Goal: Task Accomplishment & Management: Complete application form

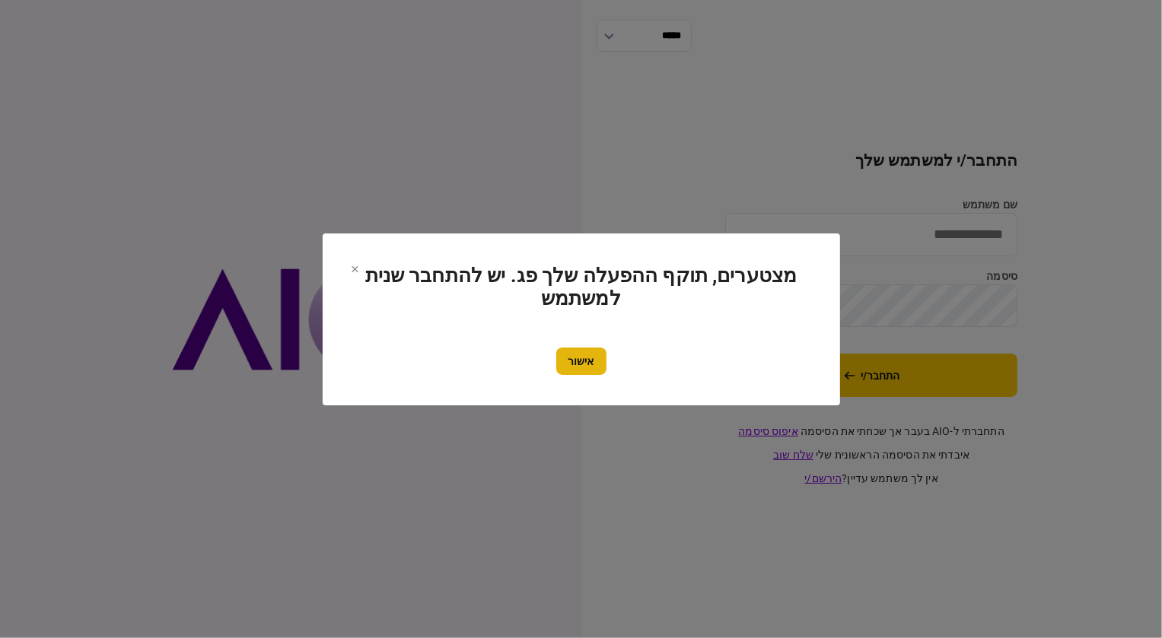
type input "********"
click at [599, 360] on button "אישור" at bounding box center [581, 361] width 50 height 27
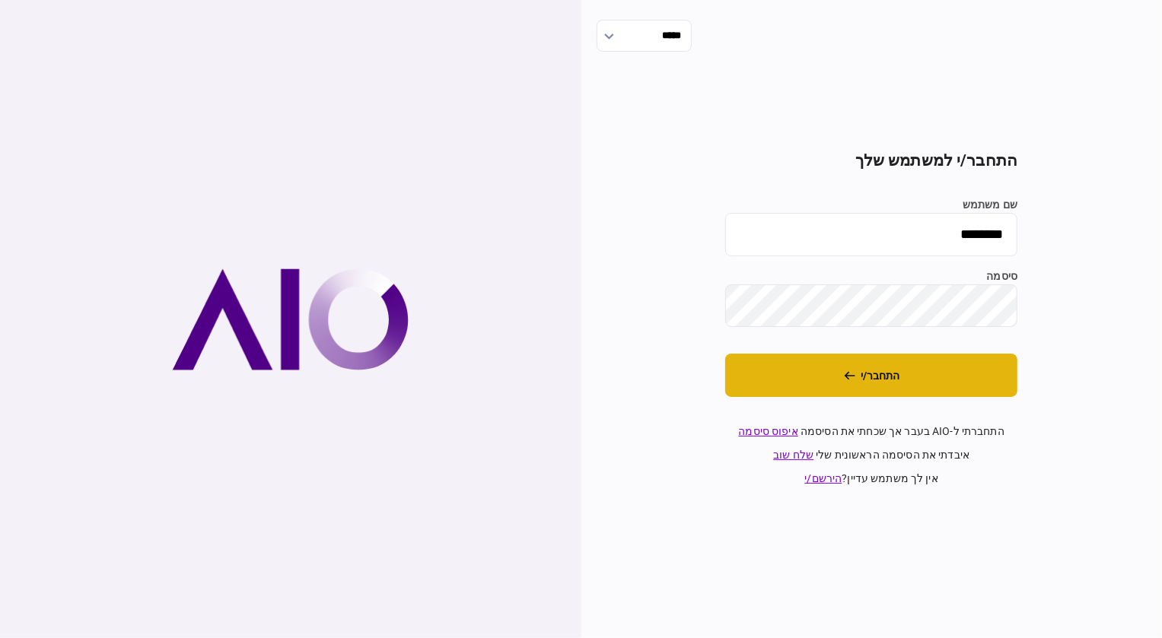
click at [861, 383] on button "התחבר/י" at bounding box center [871, 375] width 292 height 43
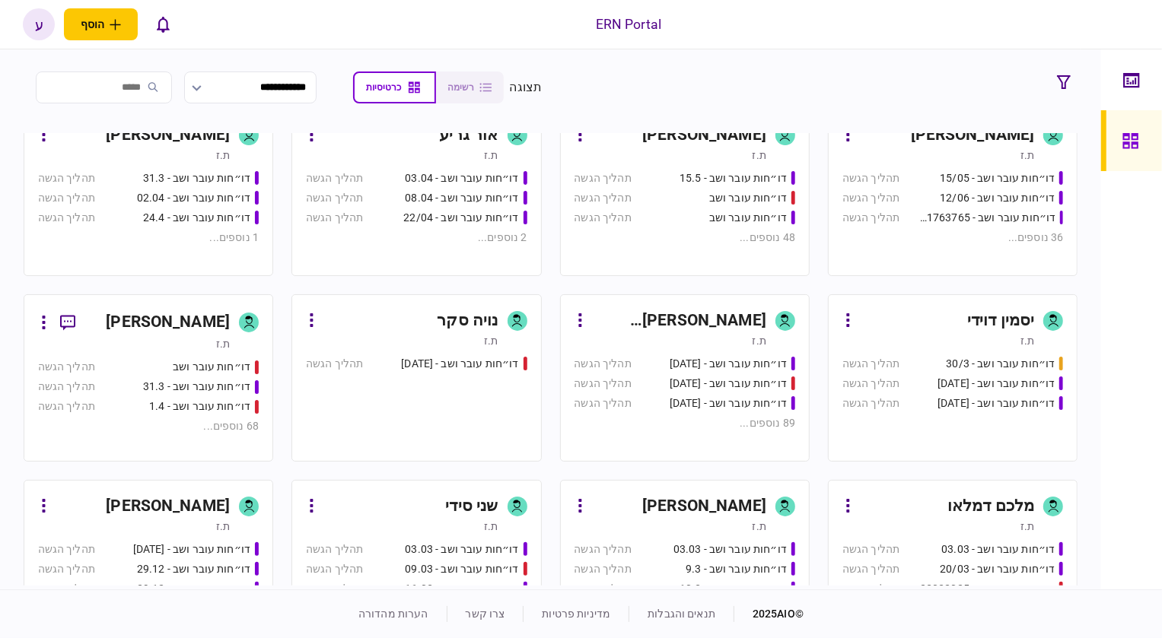
scroll to position [415, 0]
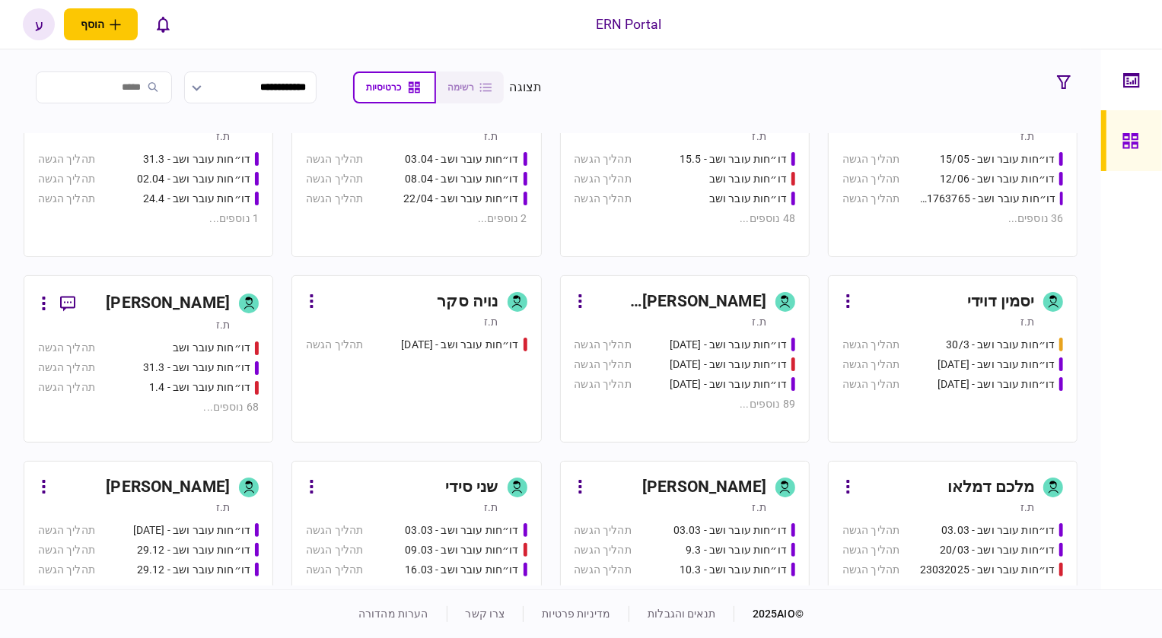
click at [205, 318] on div "ת.ז" at bounding box center [134, 324] width 192 height 15
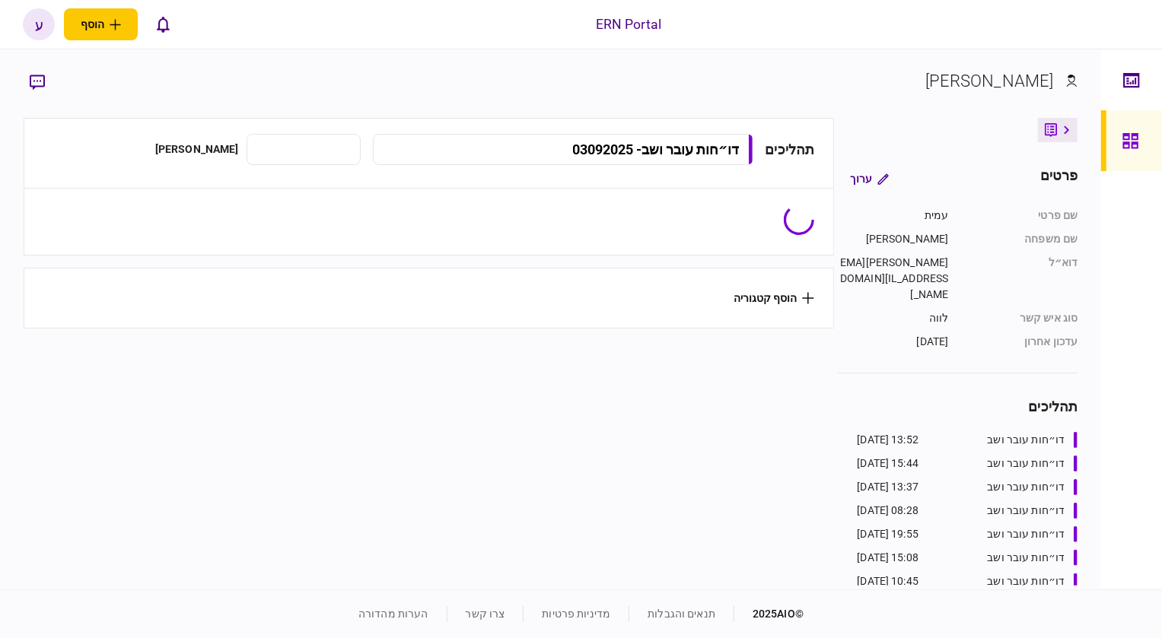
type input "**********"
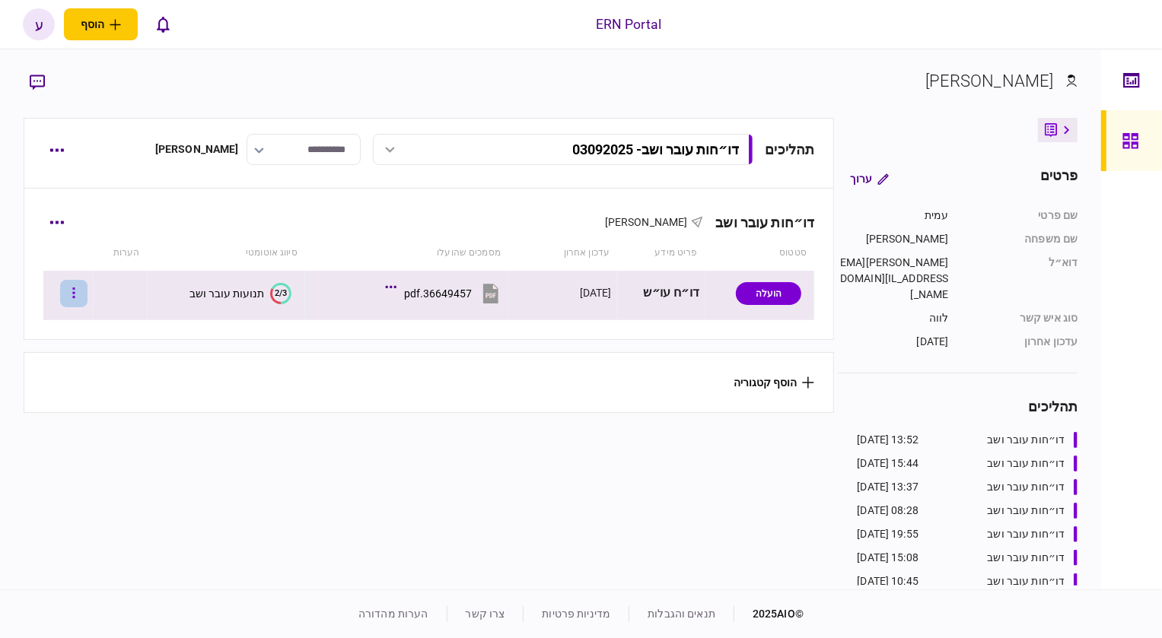
click at [88, 296] on button "button" at bounding box center [73, 293] width 27 height 27
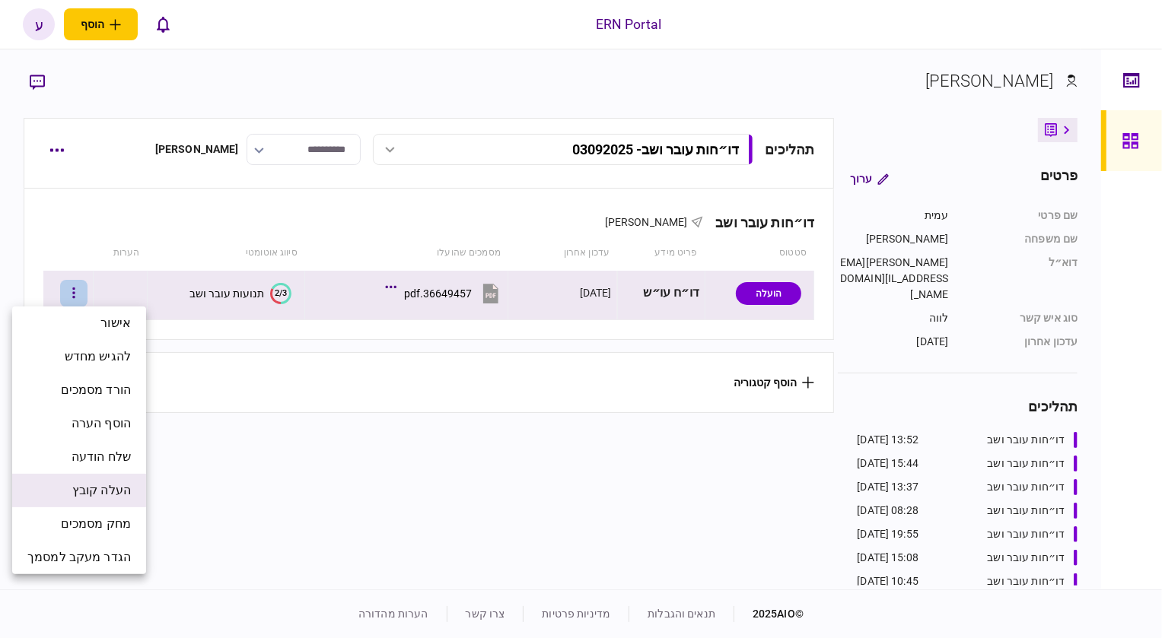
click at [111, 505] on li "העלה קובץ" at bounding box center [79, 490] width 134 height 33
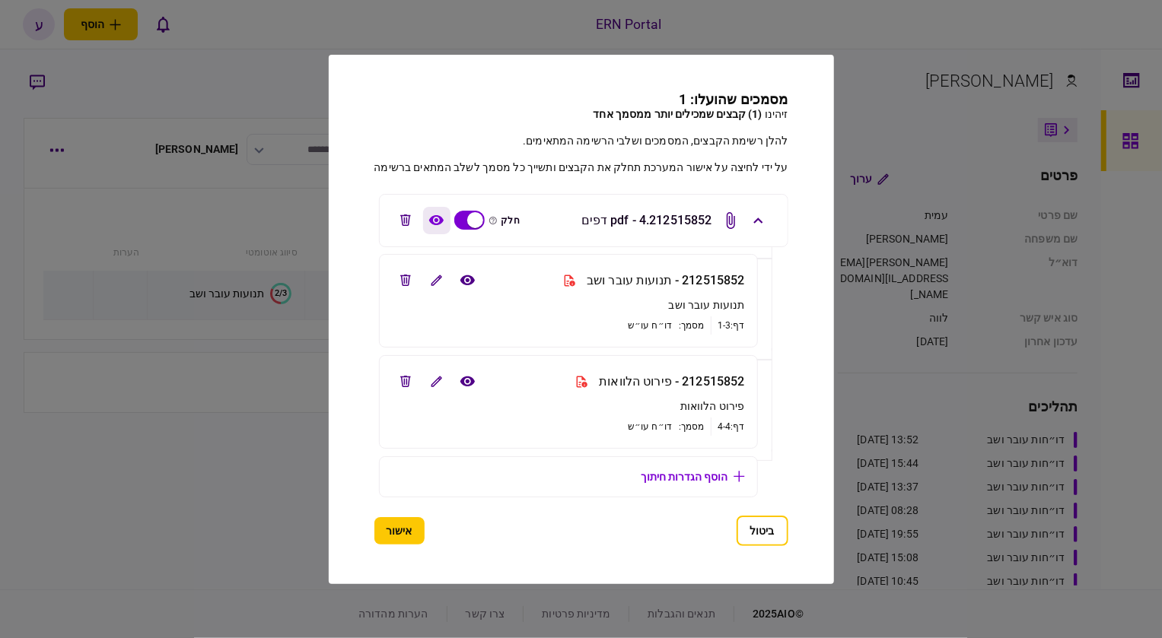
click at [428, 217] on icon "view file" at bounding box center [436, 220] width 16 height 11
click at [394, 285] on button "edit file" at bounding box center [404, 280] width 27 height 27
click at [400, 381] on icon "edit file" at bounding box center [405, 381] width 11 height 11
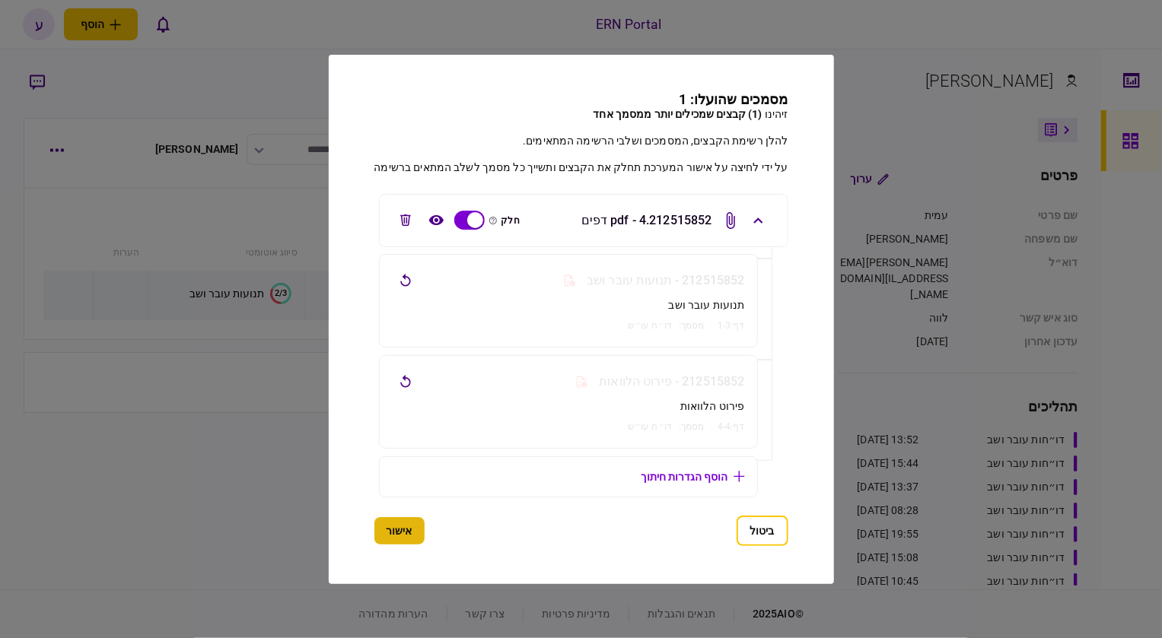
click at [400, 530] on button "אישור" at bounding box center [399, 530] width 50 height 27
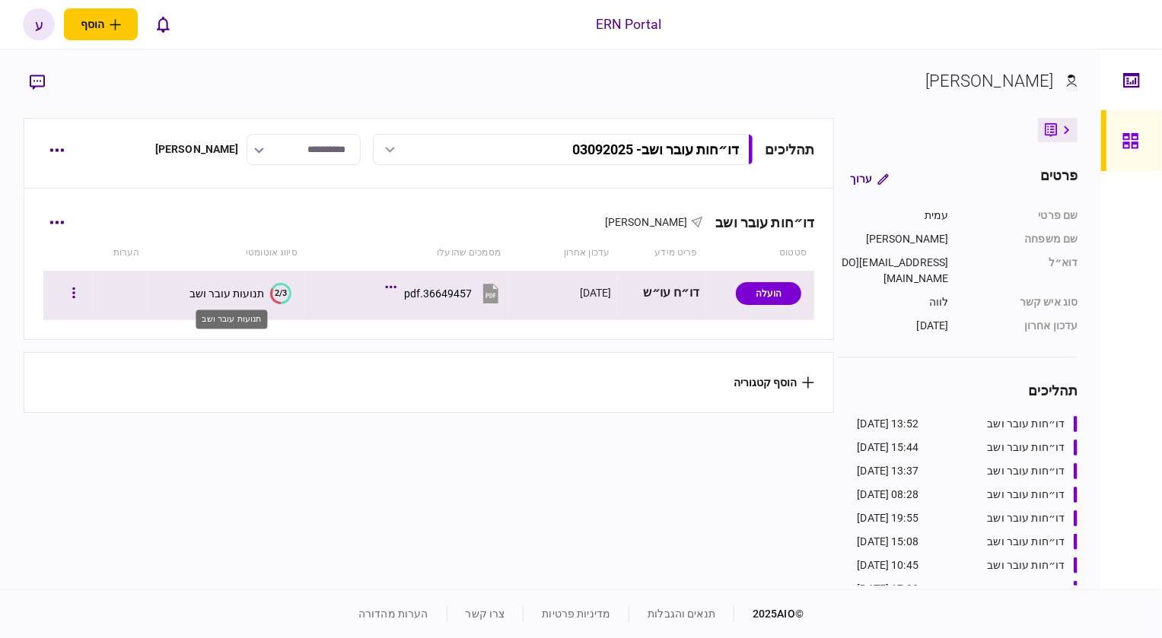
click at [248, 289] on div "תנועות עובר ושב" at bounding box center [226, 294] width 75 height 12
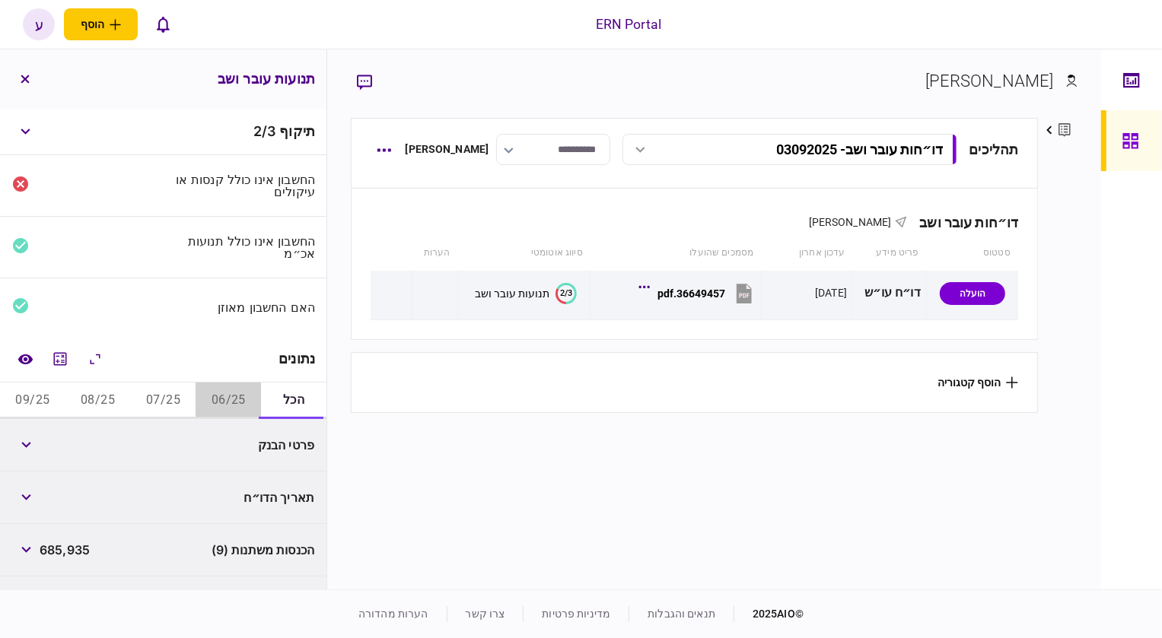
click at [215, 418] on button "06/25" at bounding box center [228, 401] width 65 height 37
click at [220, 406] on button "06/25" at bounding box center [228, 401] width 65 height 37
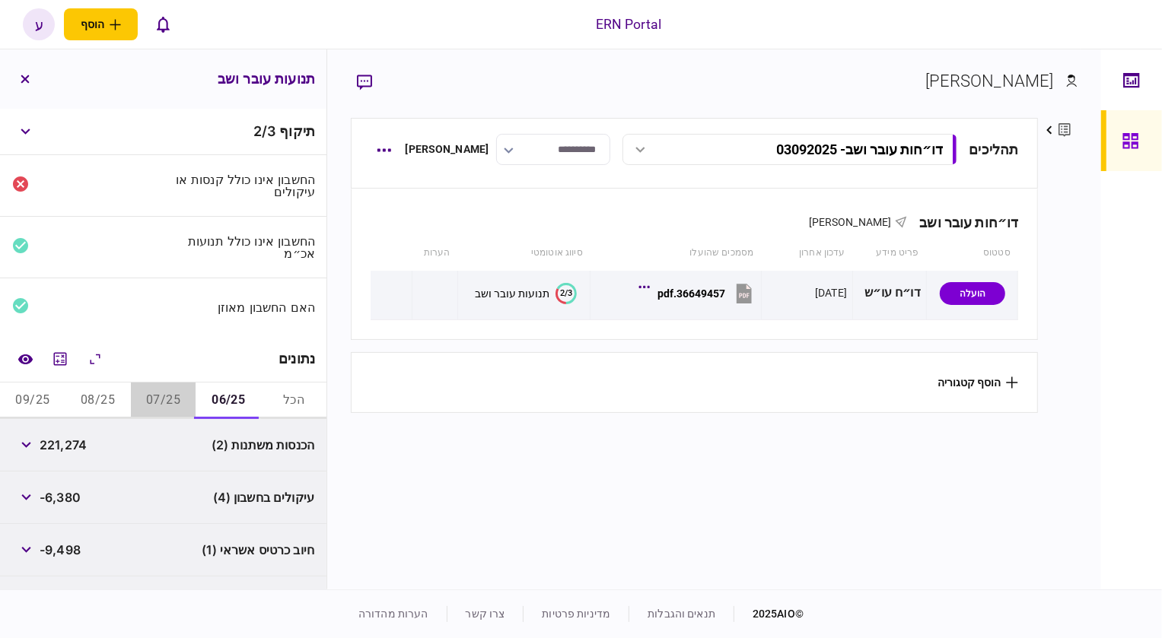
click at [174, 399] on button "07/25" at bounding box center [163, 401] width 65 height 37
click at [389, 223] on icon "button" at bounding box center [384, 223] width 14 height 4
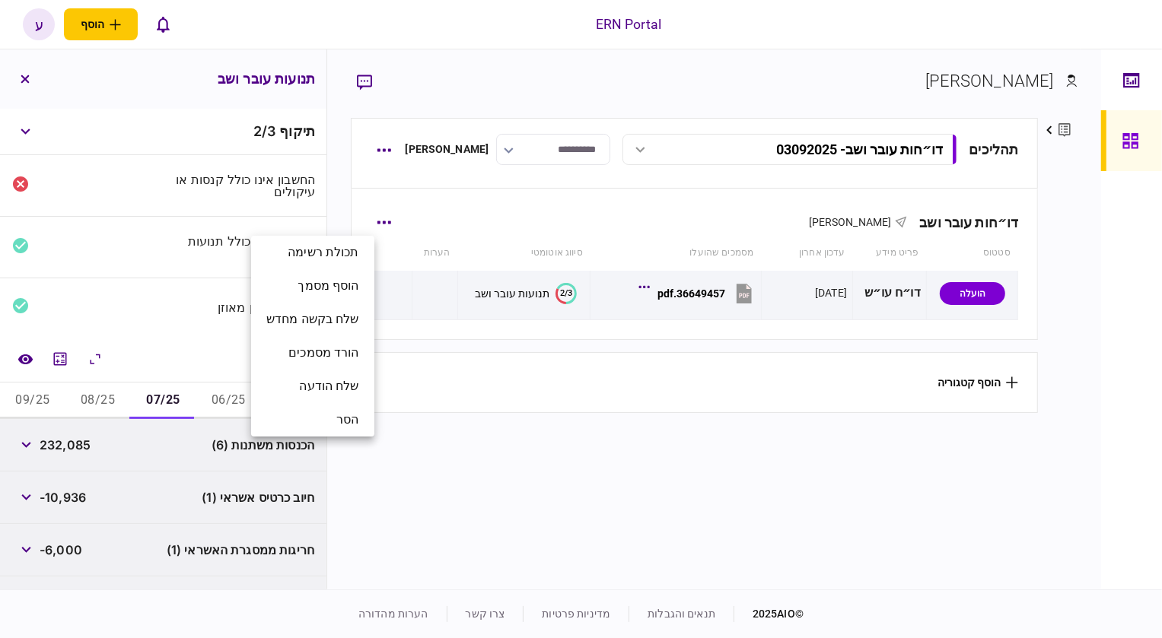
click at [449, 232] on div at bounding box center [581, 319] width 1162 height 638
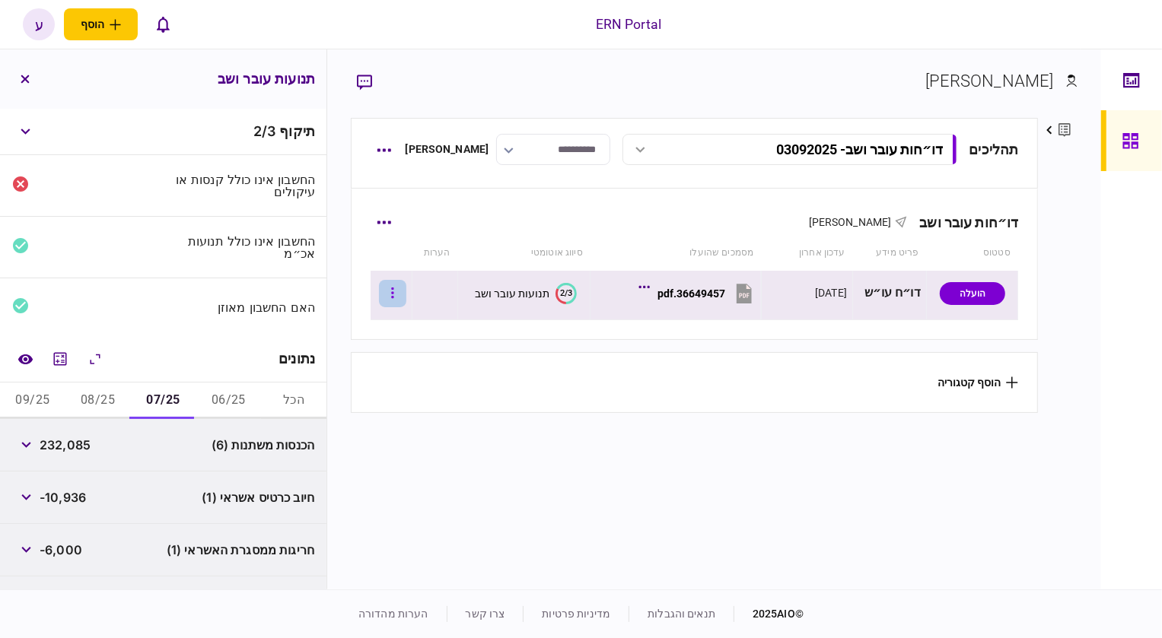
click at [400, 295] on button "button" at bounding box center [392, 293] width 27 height 27
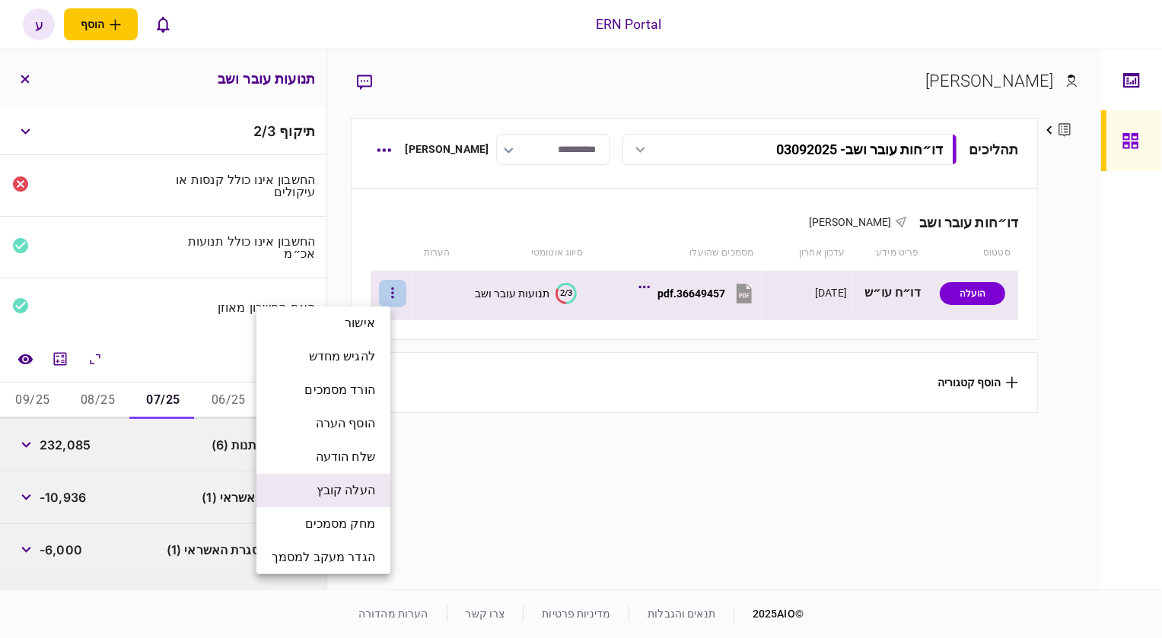
click at [339, 483] on span "העלה קובץ" at bounding box center [346, 491] width 59 height 18
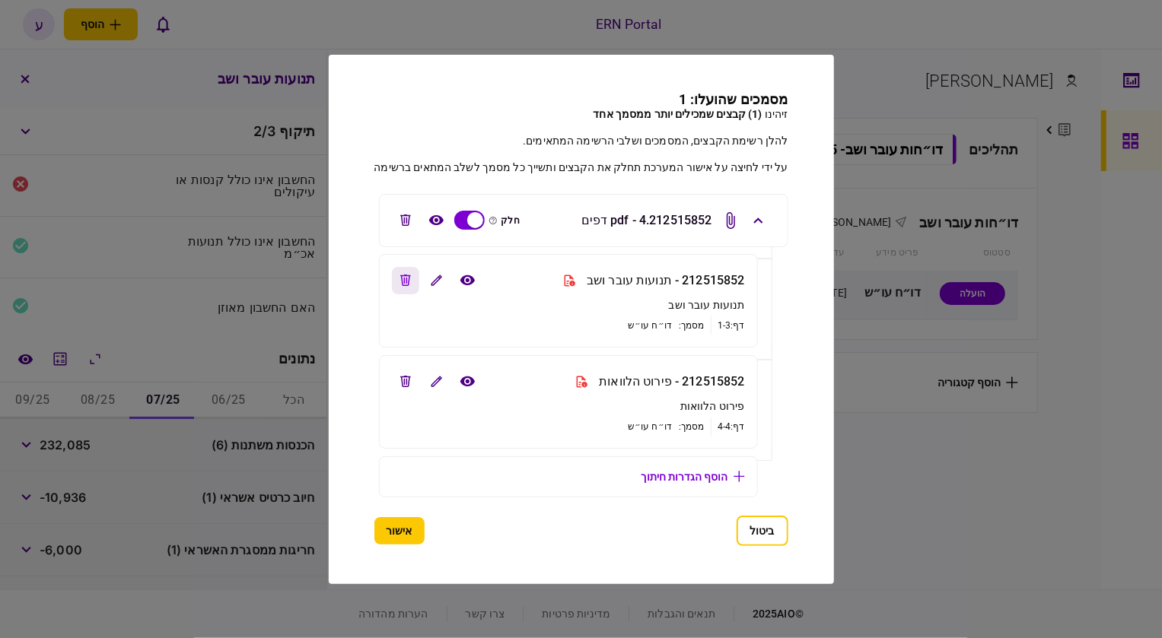
click at [400, 281] on icon "edit file" at bounding box center [405, 280] width 11 height 11
click at [391, 385] on button "edit file" at bounding box center [404, 381] width 27 height 27
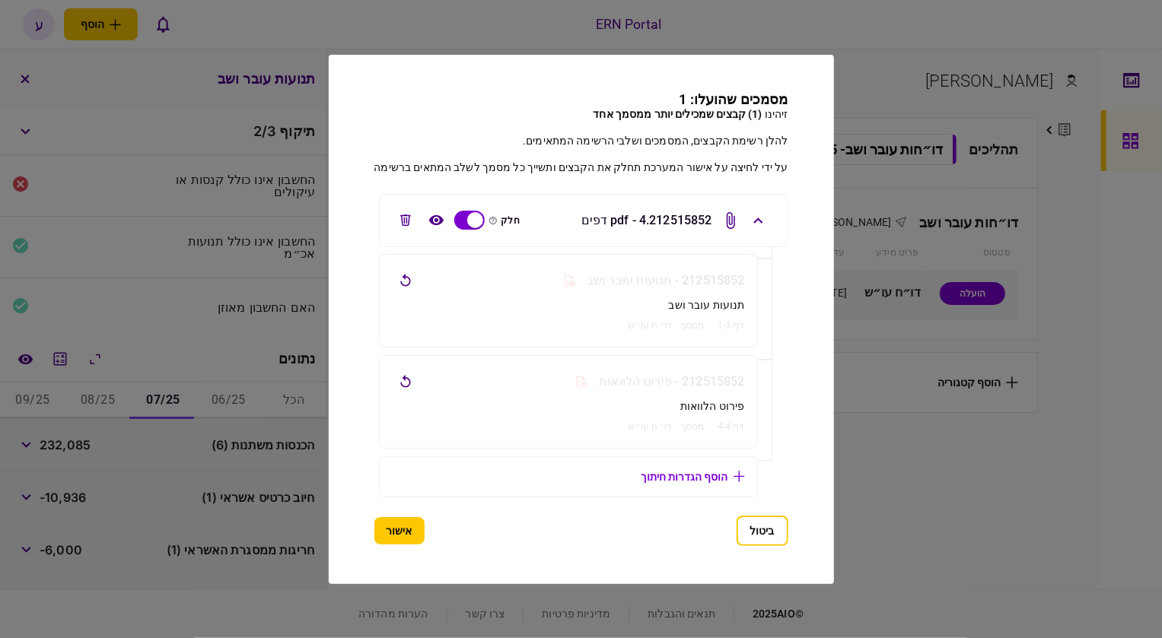
click at [559, 215] on section "212515852.pdf - 4 דפים חלק" at bounding box center [583, 220] width 384 height 27
click at [381, 527] on button "אישור" at bounding box center [399, 530] width 50 height 27
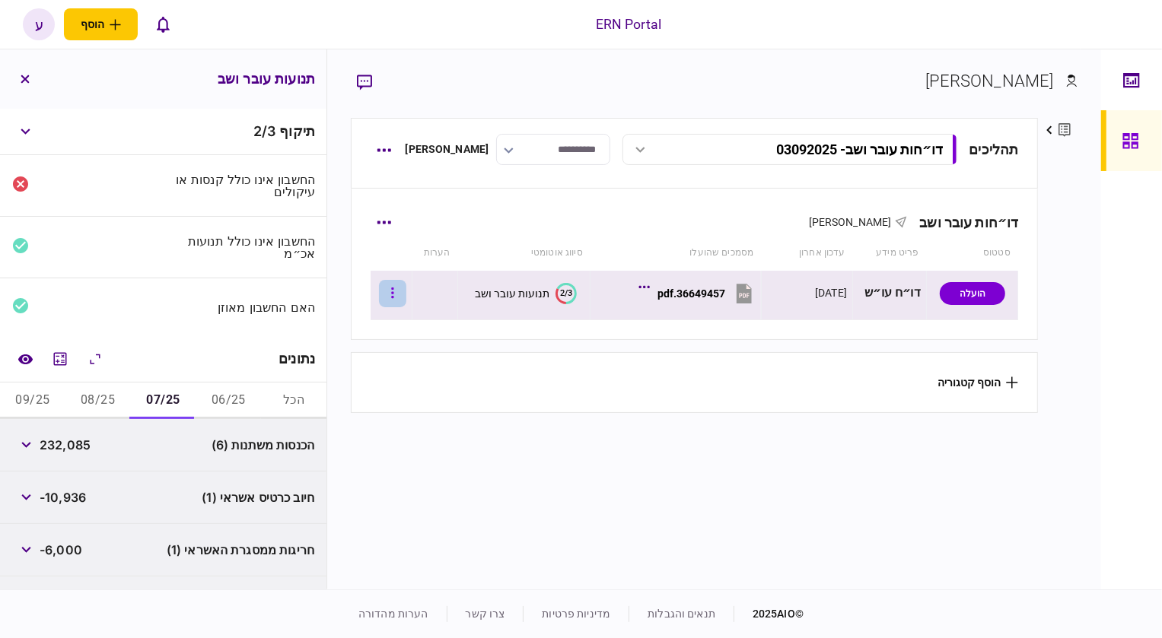
click at [404, 301] on button "button" at bounding box center [392, 293] width 27 height 27
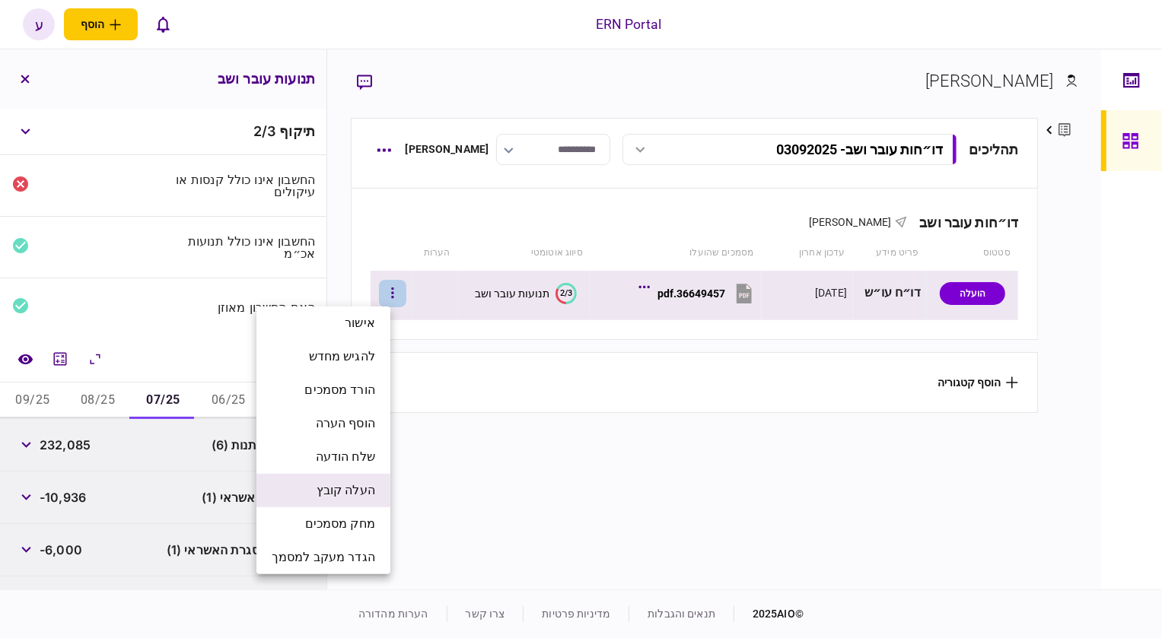
click at [349, 475] on li "העלה קובץ" at bounding box center [323, 490] width 134 height 33
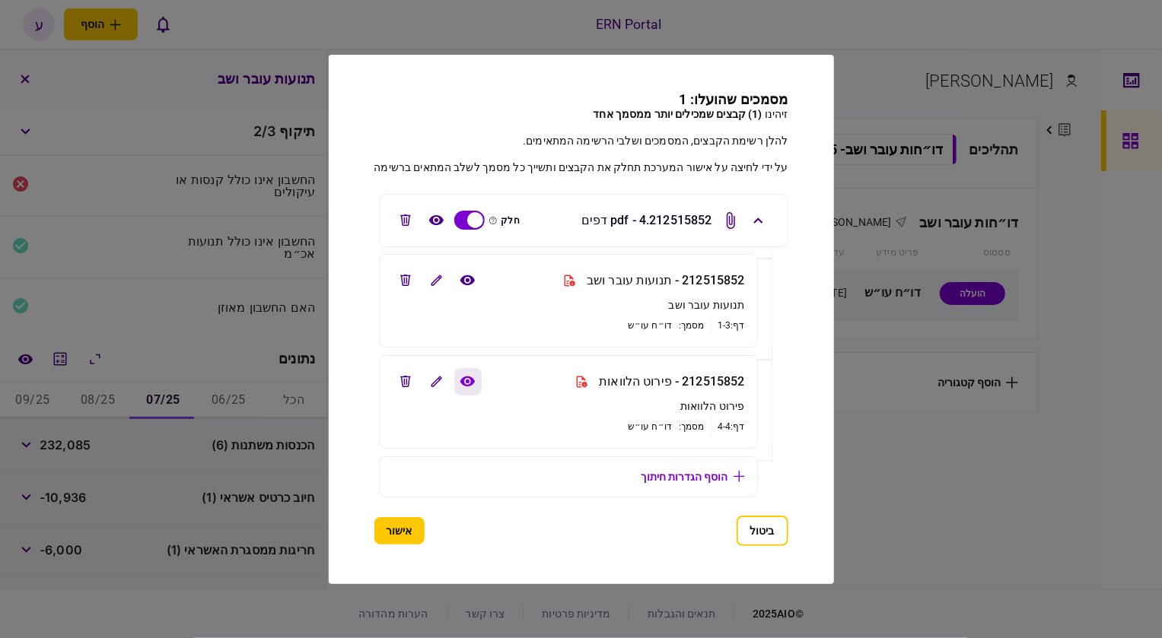
click at [460, 386] on button "view file" at bounding box center [467, 381] width 27 height 27
click at [400, 383] on icon "edit file" at bounding box center [405, 381] width 11 height 11
click at [380, 525] on button "אישור" at bounding box center [399, 530] width 50 height 27
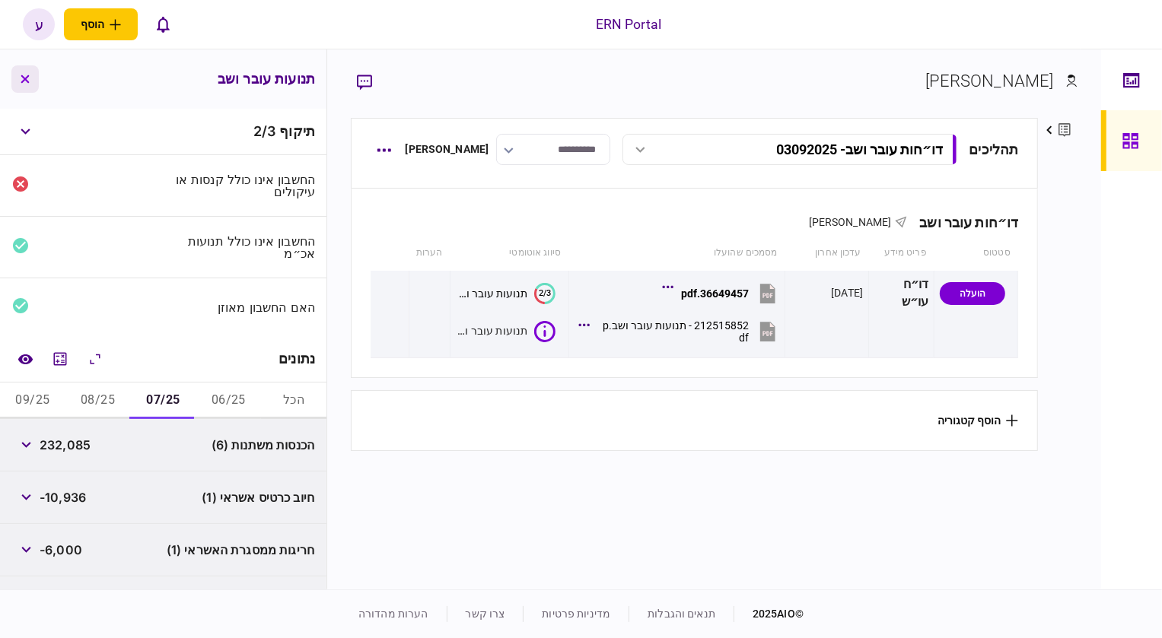
click at [21, 84] on button "button" at bounding box center [24, 78] width 27 height 27
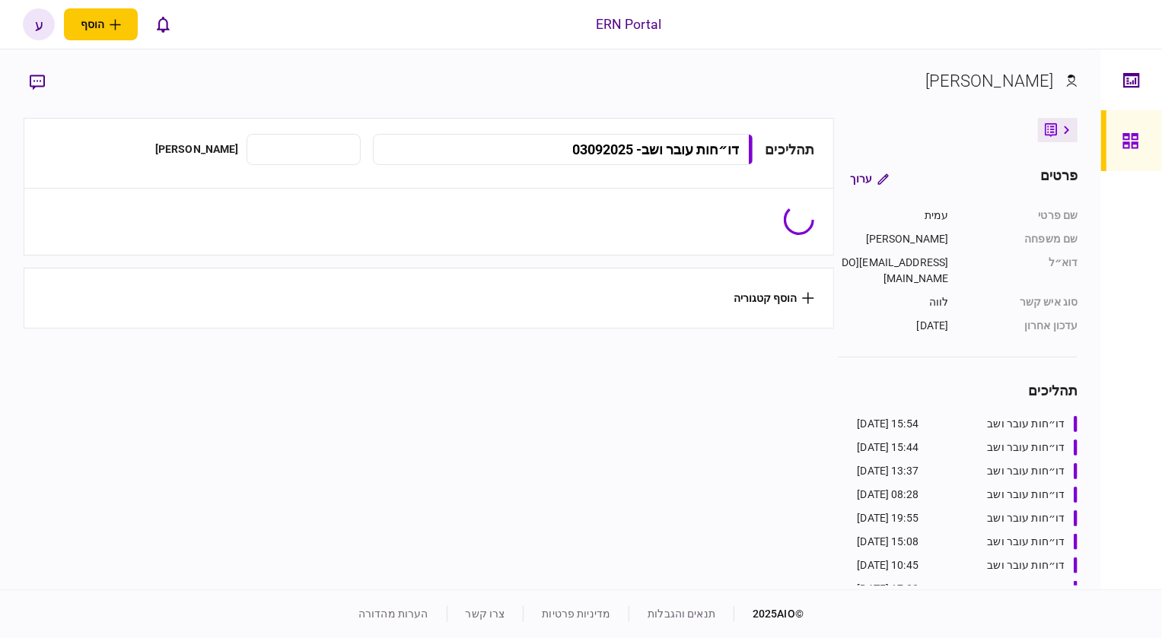
type input "**********"
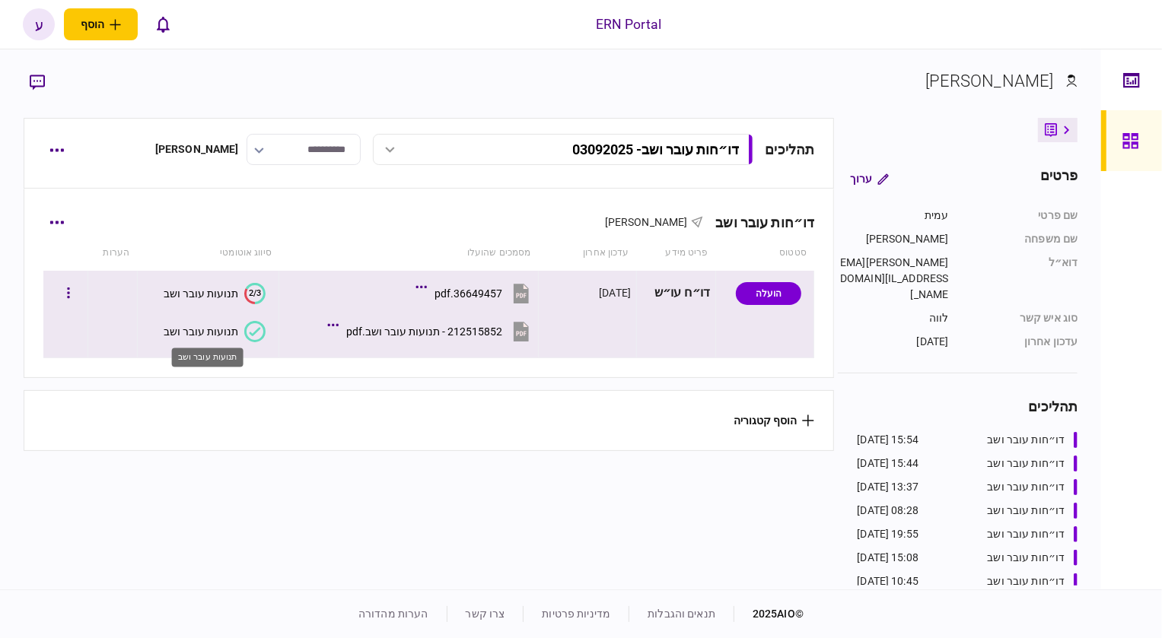
click at [219, 334] on div "תנועות עובר ושב" at bounding box center [201, 332] width 75 height 12
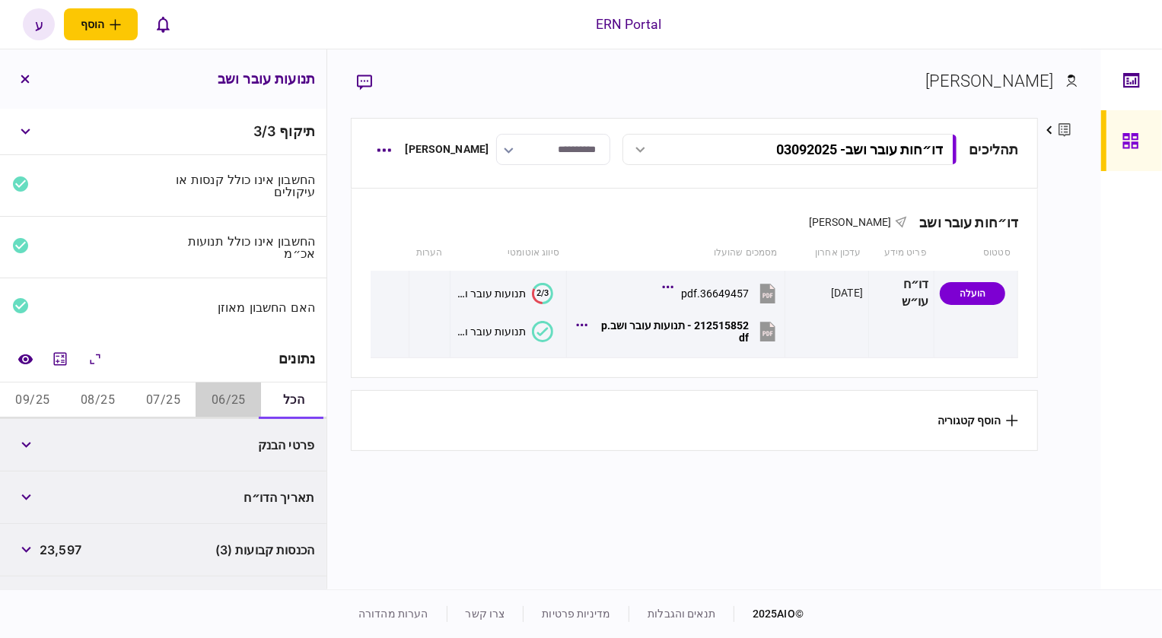
click at [222, 393] on button "06/25" at bounding box center [228, 401] width 65 height 37
click at [31, 495] on icon "button" at bounding box center [26, 498] width 10 height 6
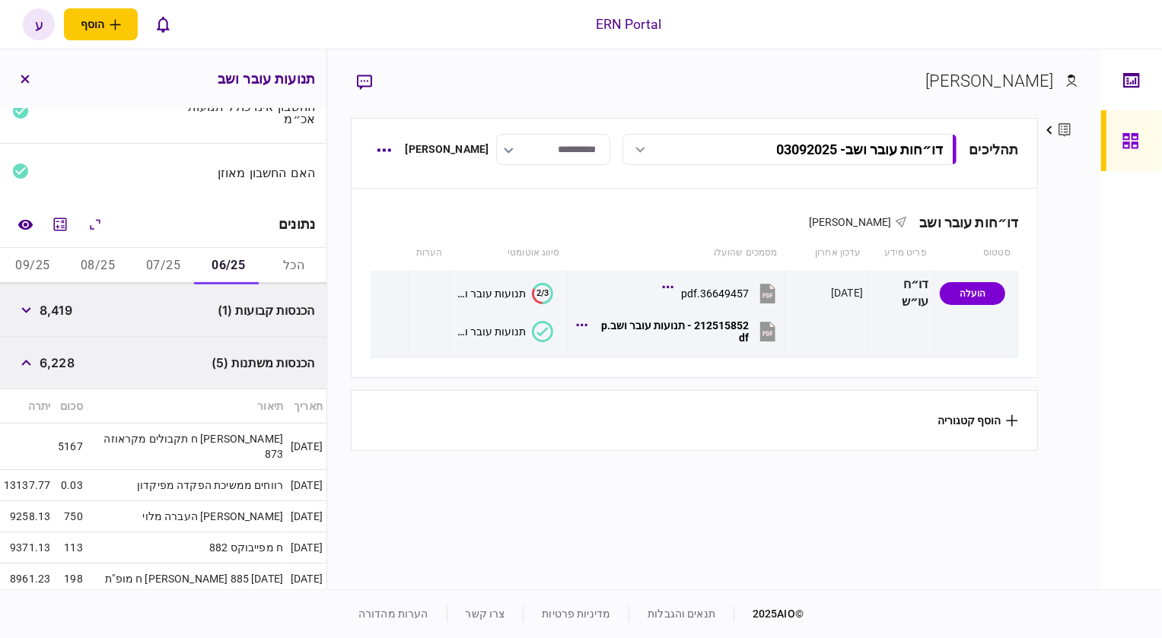
scroll to position [138, 0]
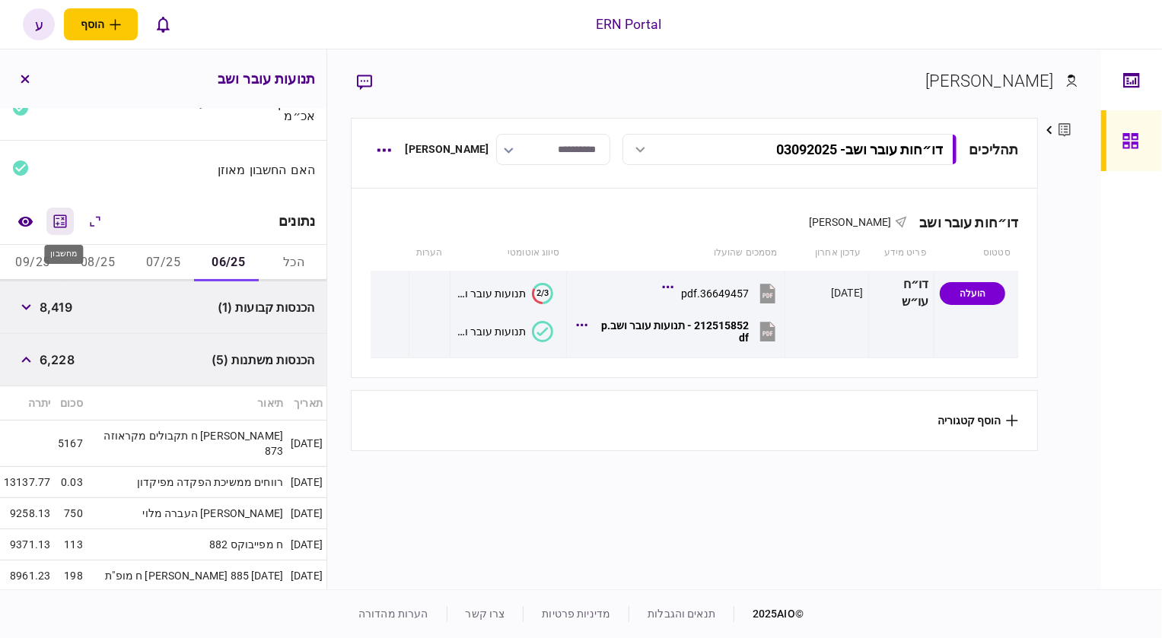
click at [54, 224] on icon "מחשבון" at bounding box center [60, 221] width 18 height 18
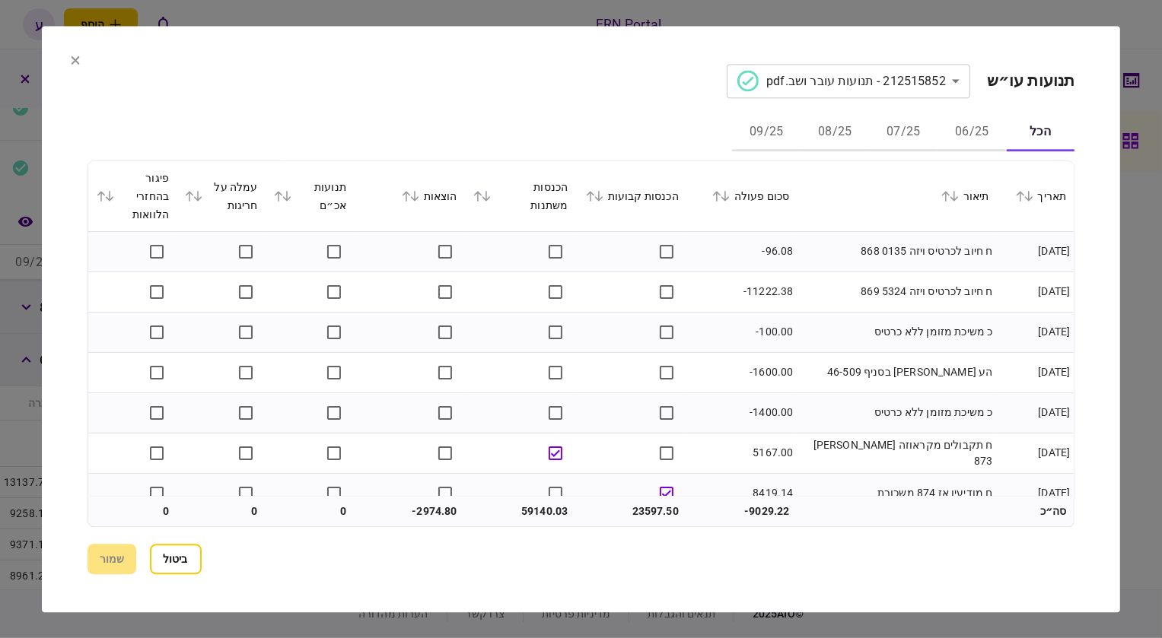
click at [951, 130] on button "06/25" at bounding box center [972, 133] width 68 height 37
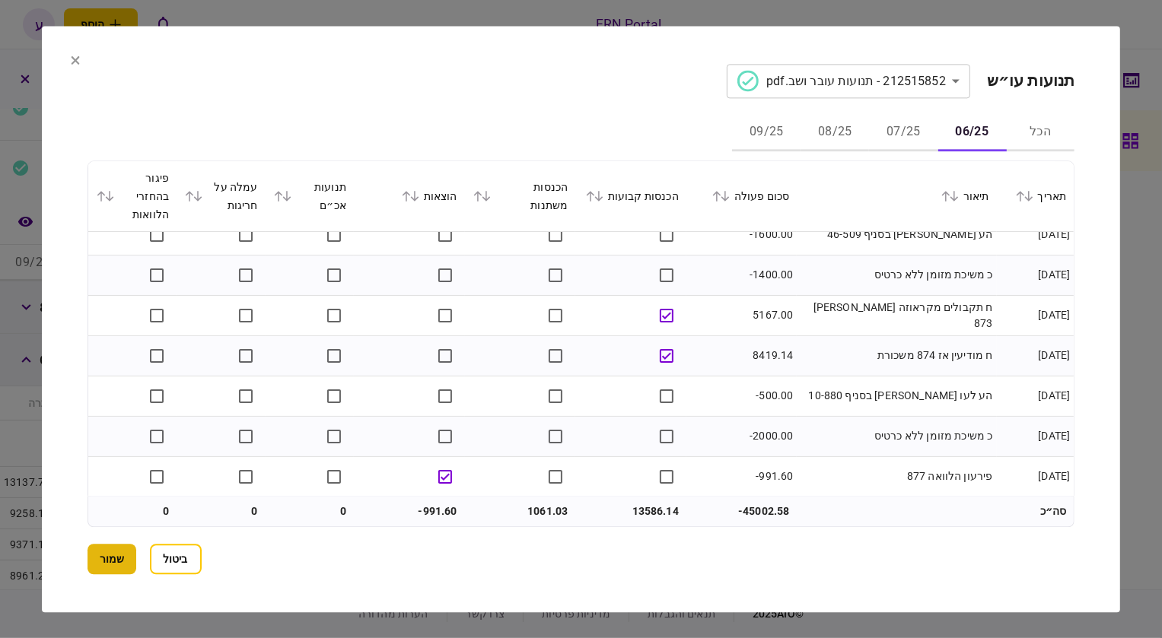
click at [112, 555] on button "שמור" at bounding box center [112, 559] width 49 height 30
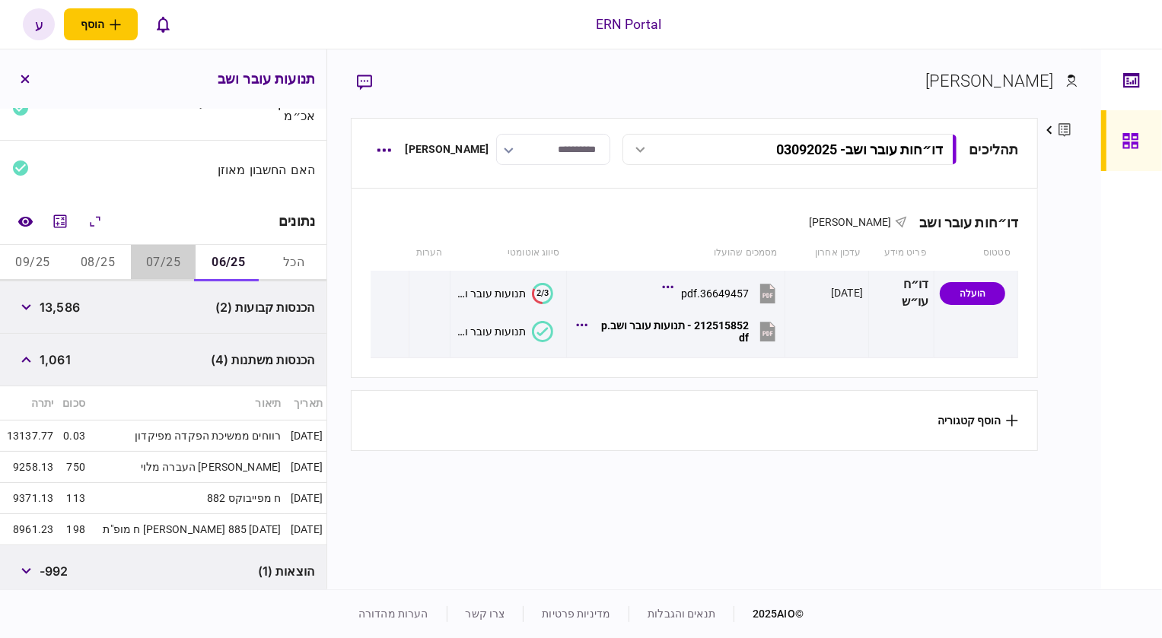
click at [171, 270] on button "07/25" at bounding box center [163, 263] width 65 height 37
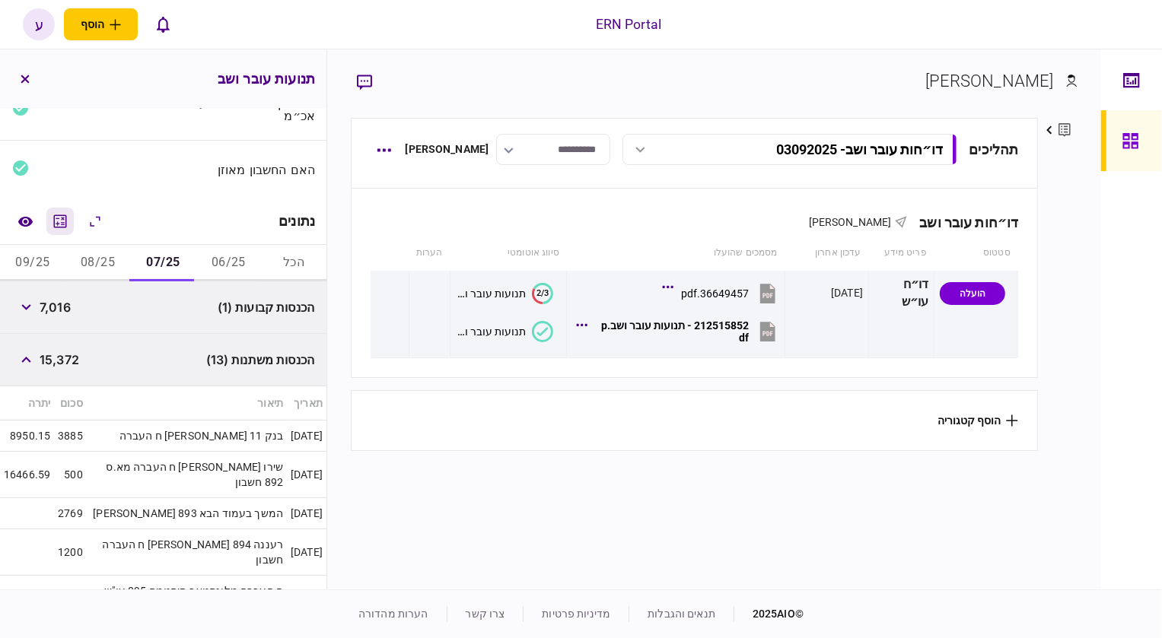
click at [58, 221] on icon "מחשבון" at bounding box center [60, 221] width 18 height 18
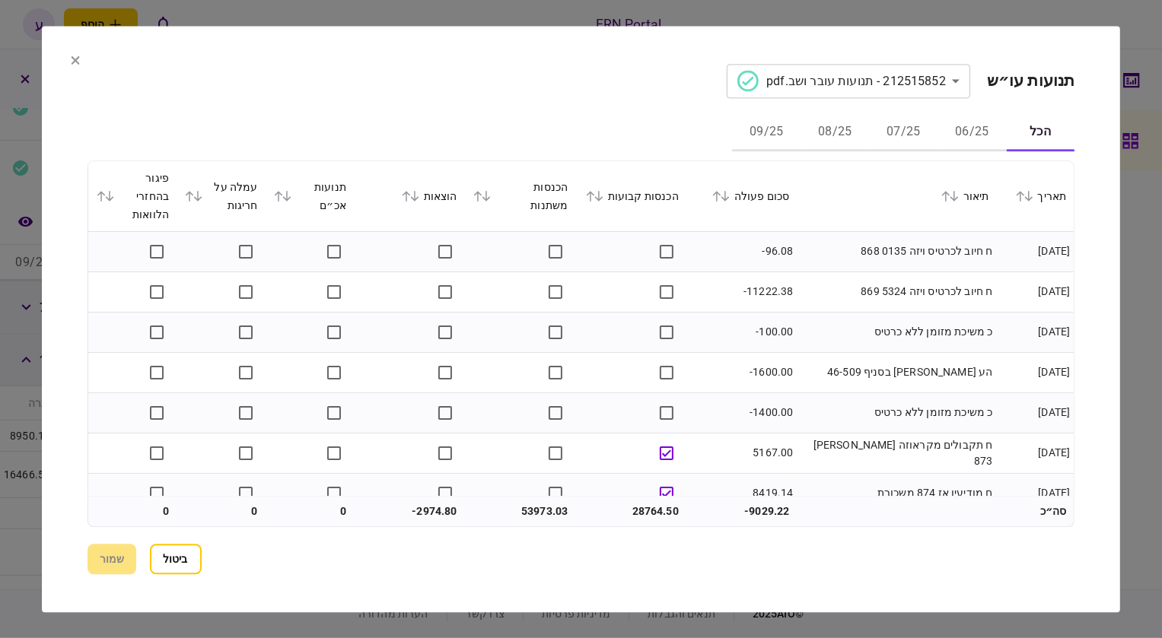
click at [908, 139] on button "07/25" at bounding box center [903, 133] width 68 height 37
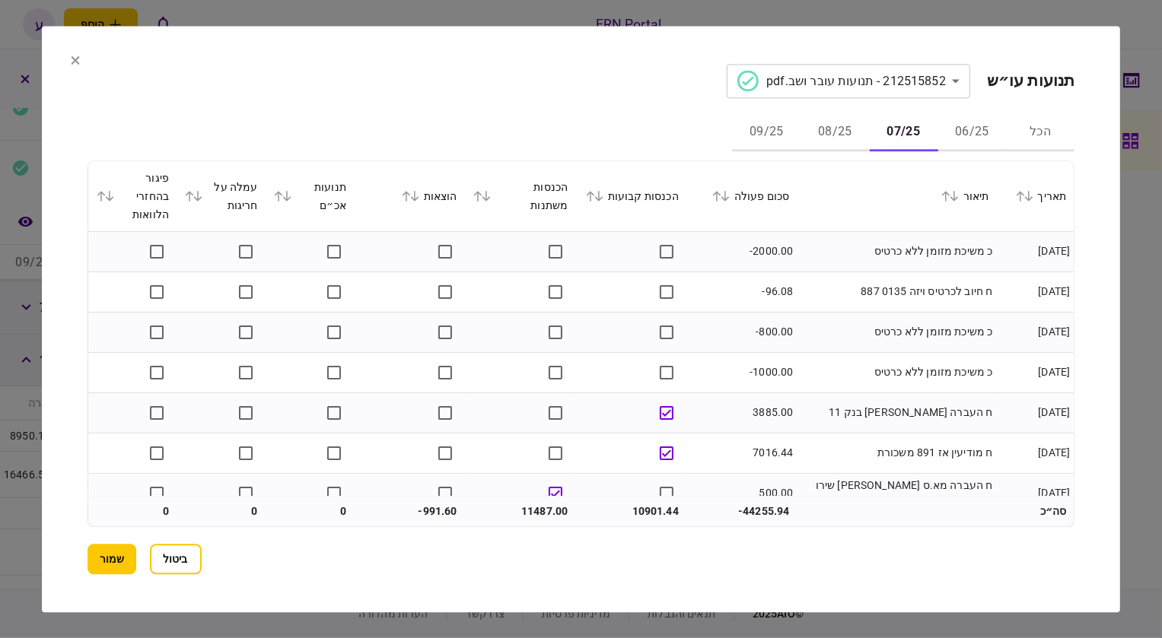
click at [94, 552] on button "שמור" at bounding box center [112, 559] width 49 height 30
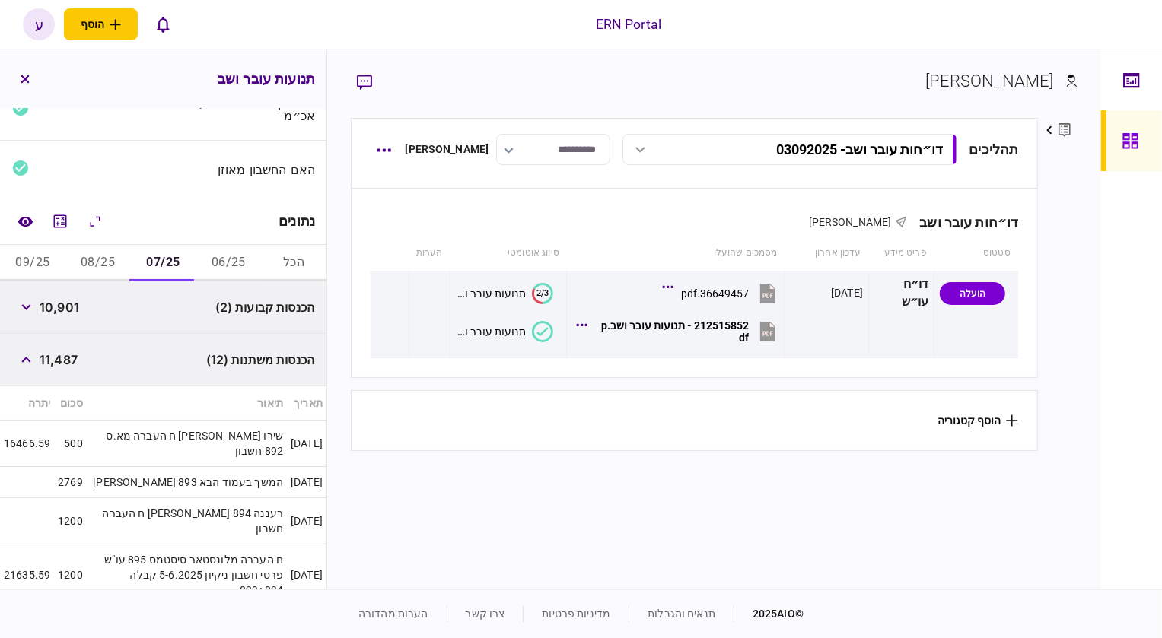
click at [95, 273] on button "08/25" at bounding box center [97, 263] width 65 height 37
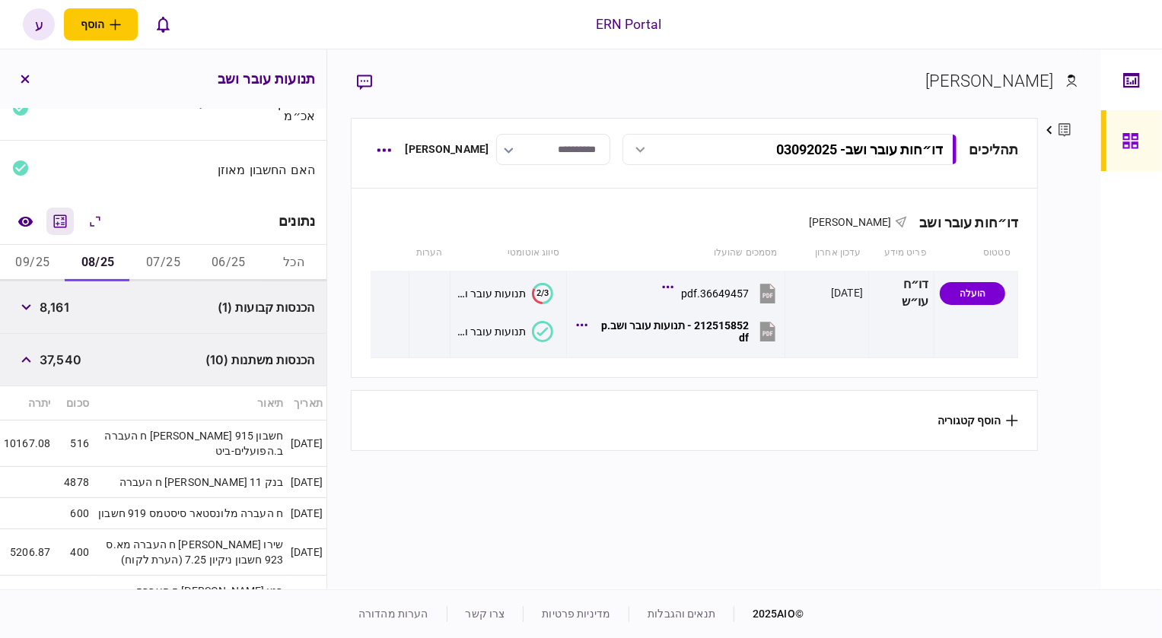
click at [60, 224] on icon "מחשבון" at bounding box center [60, 221] width 13 height 13
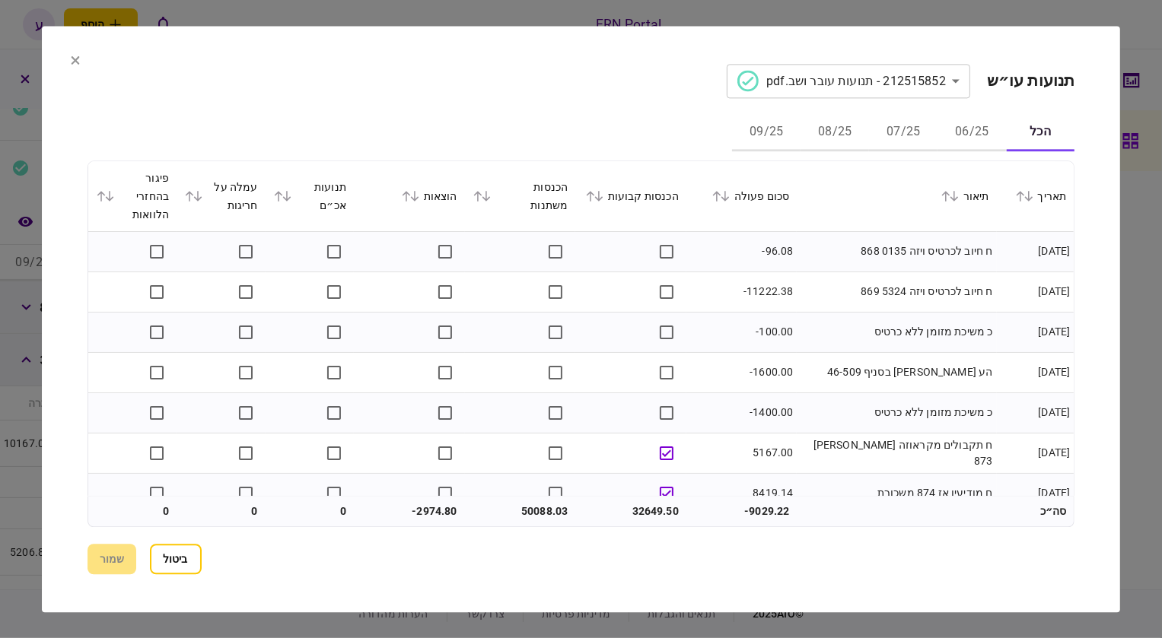
click at [804, 131] on button "08/25" at bounding box center [835, 133] width 68 height 37
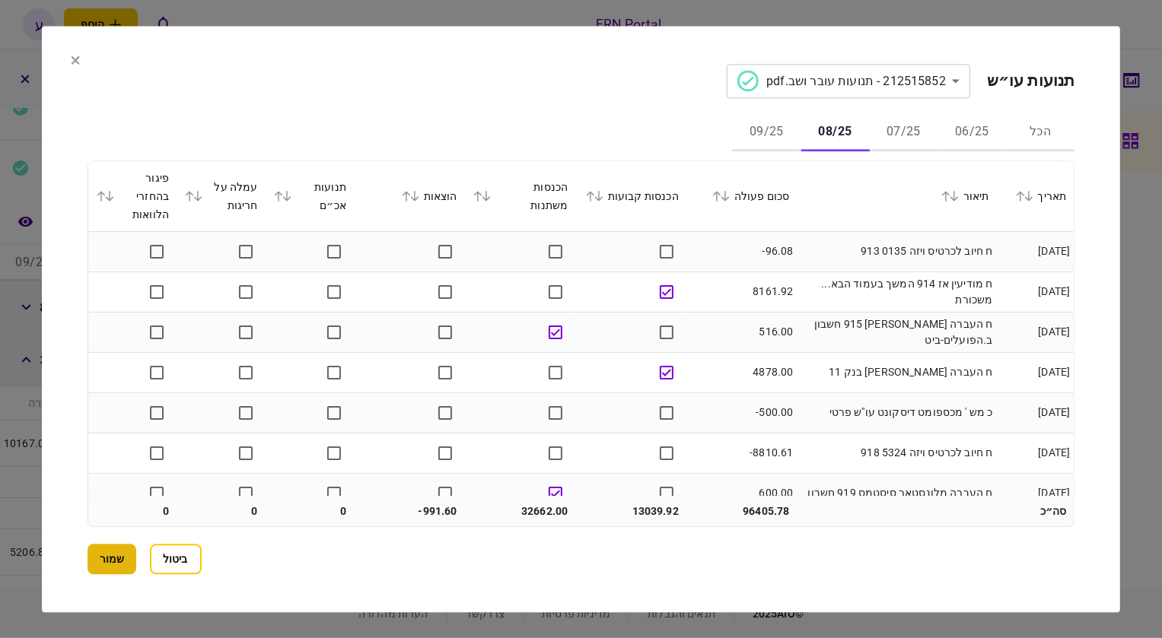
click at [129, 544] on button "שמור" at bounding box center [112, 559] width 49 height 30
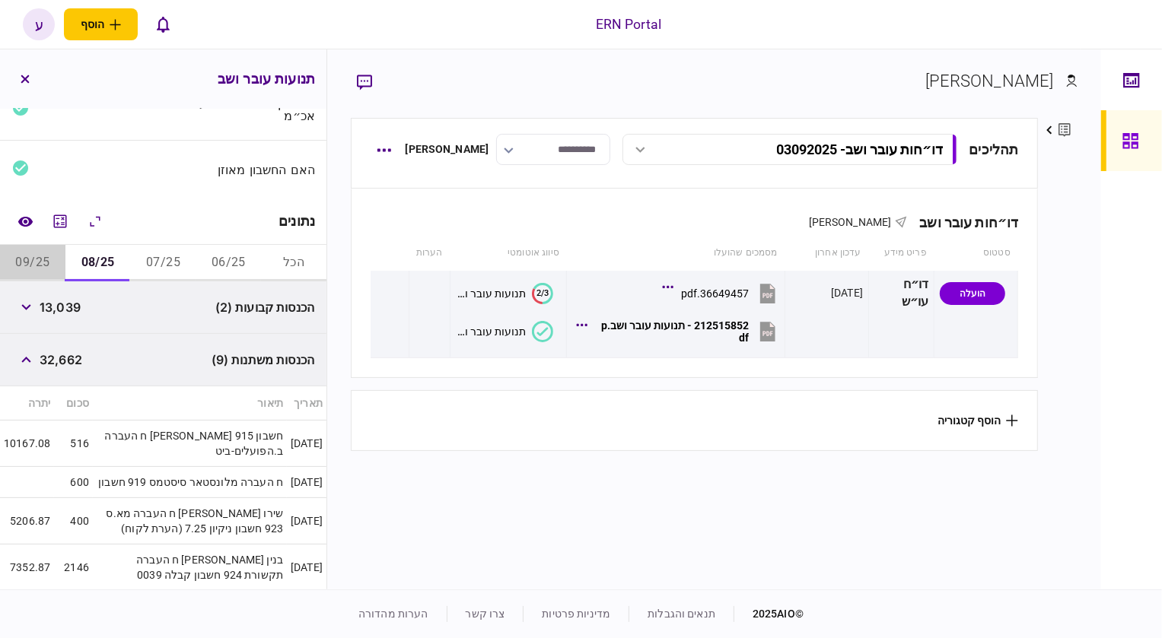
click at [37, 263] on button "09/25" at bounding box center [32, 263] width 65 height 37
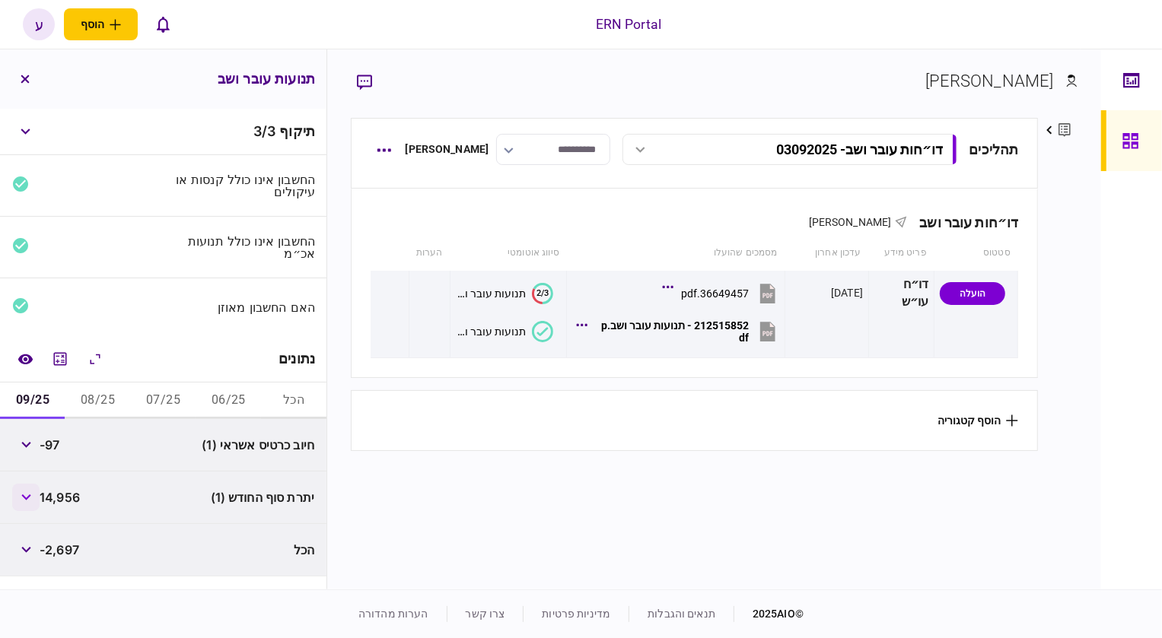
click at [33, 498] on button "button" at bounding box center [25, 497] width 27 height 27
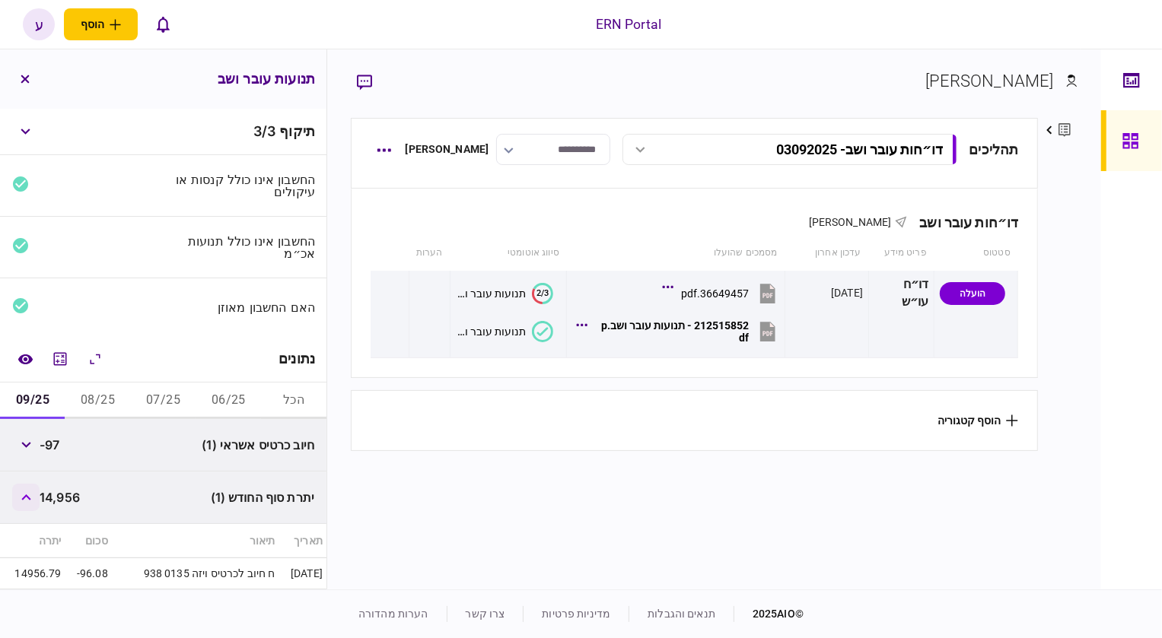
click at [30, 499] on icon "button" at bounding box center [25, 498] width 9 height 6
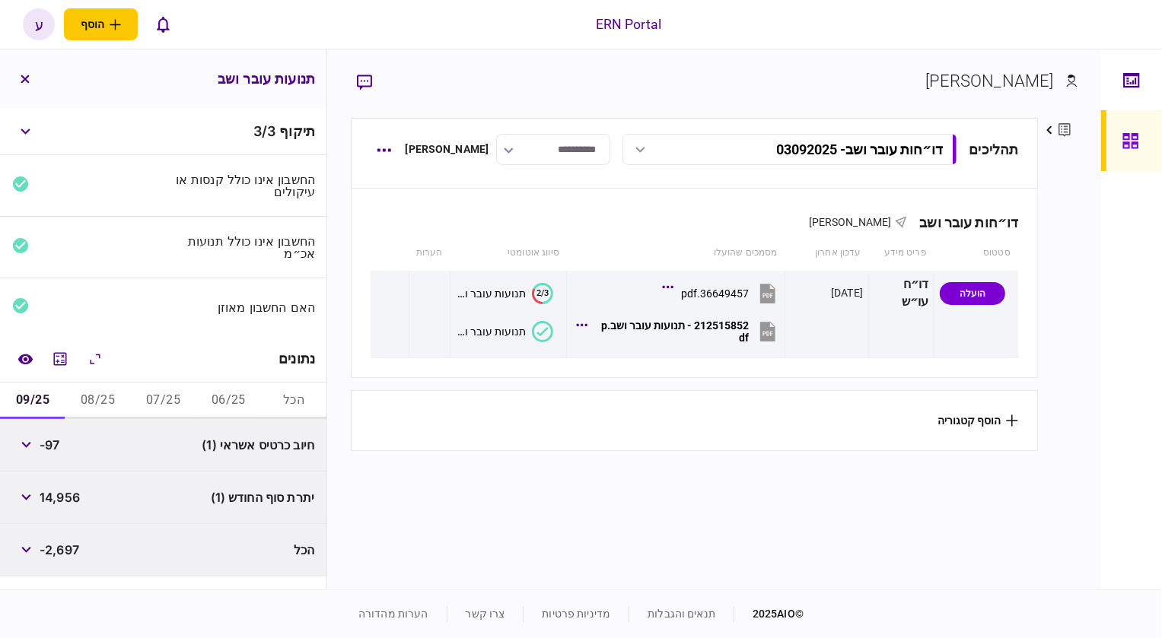
click at [230, 391] on button "06/25" at bounding box center [228, 401] width 65 height 37
click at [30, 496] on icon "button" at bounding box center [25, 498] width 9 height 6
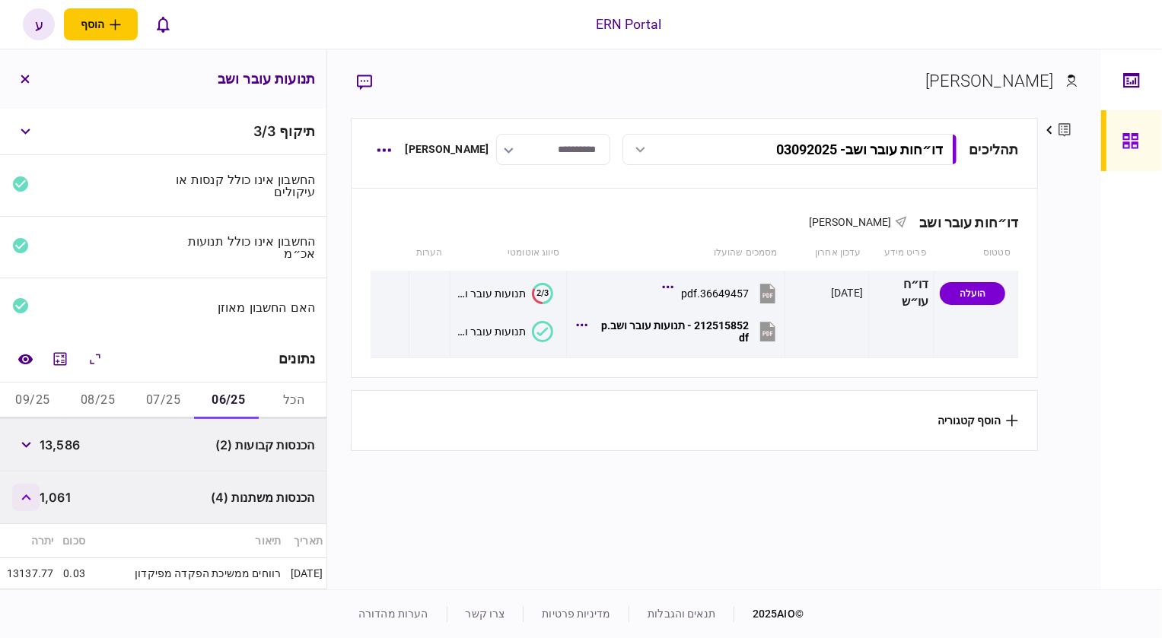
click at [30, 496] on icon "button" at bounding box center [25, 498] width 9 height 6
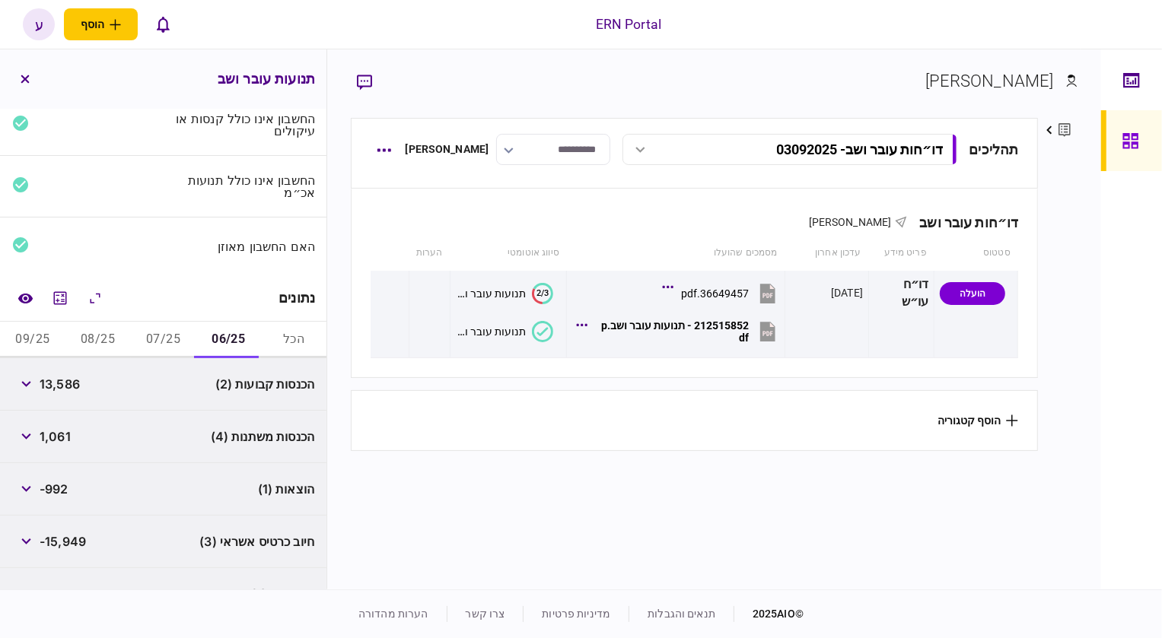
scroll to position [68, 0]
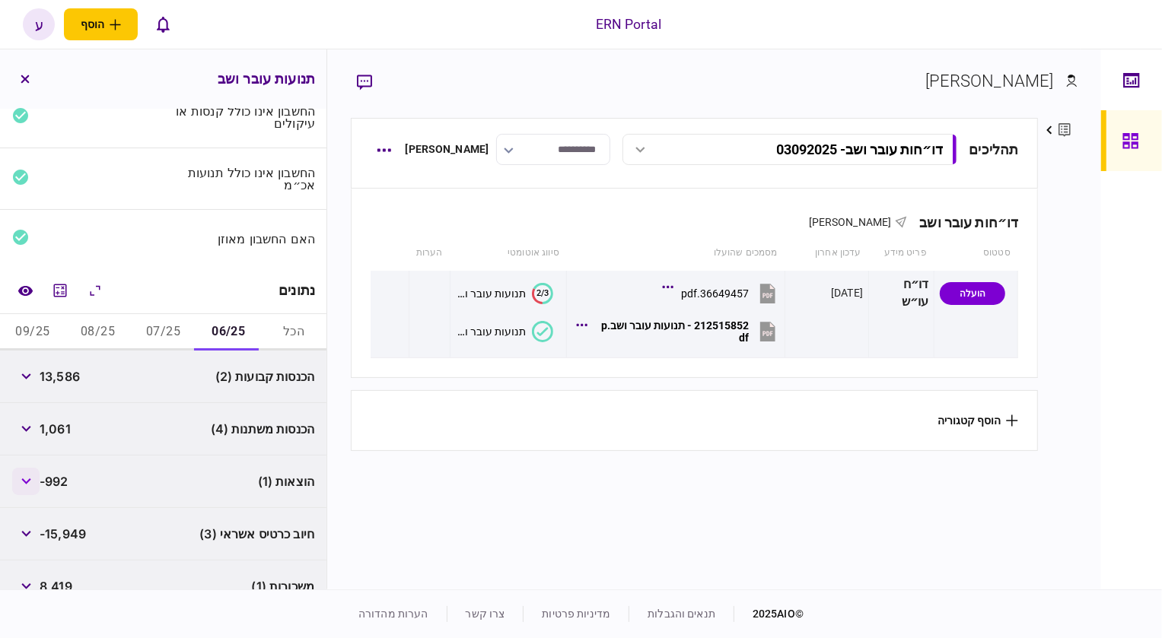
click at [23, 479] on icon "button" at bounding box center [26, 482] width 10 height 6
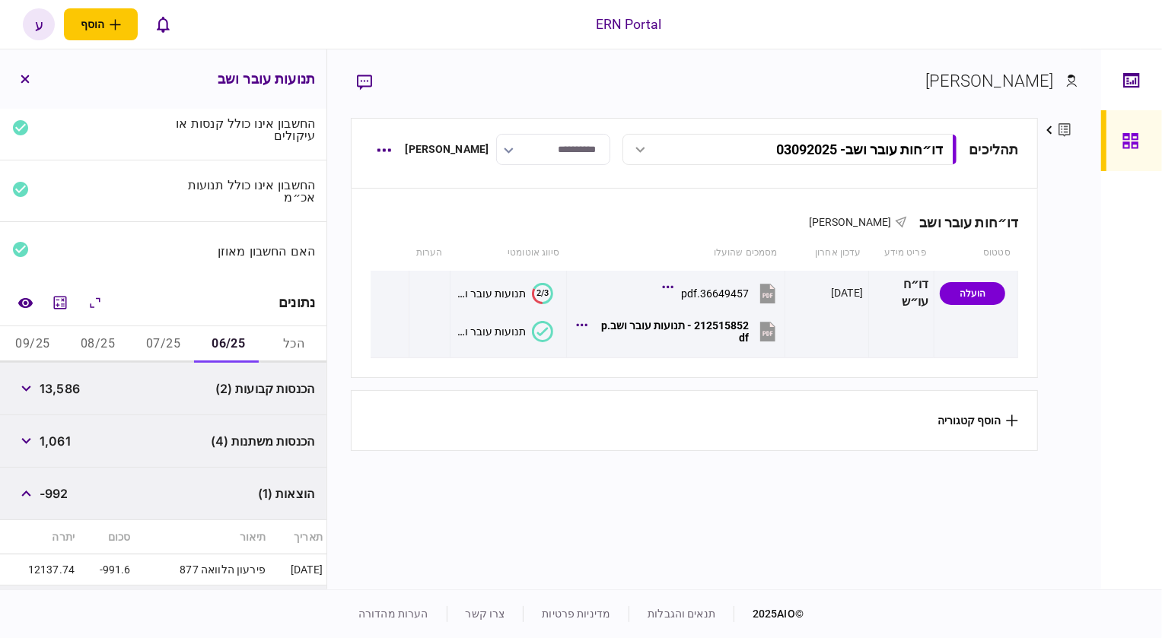
scroll to position [53, 0]
click at [154, 337] on button "07/25" at bounding box center [163, 348] width 65 height 37
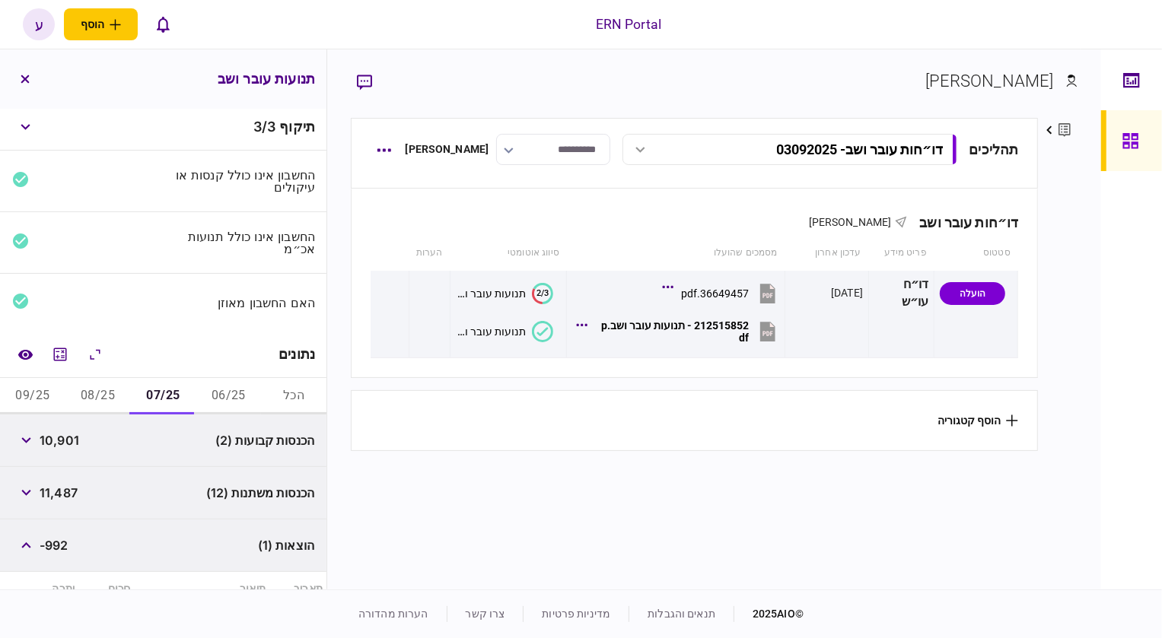
scroll to position [0, 0]
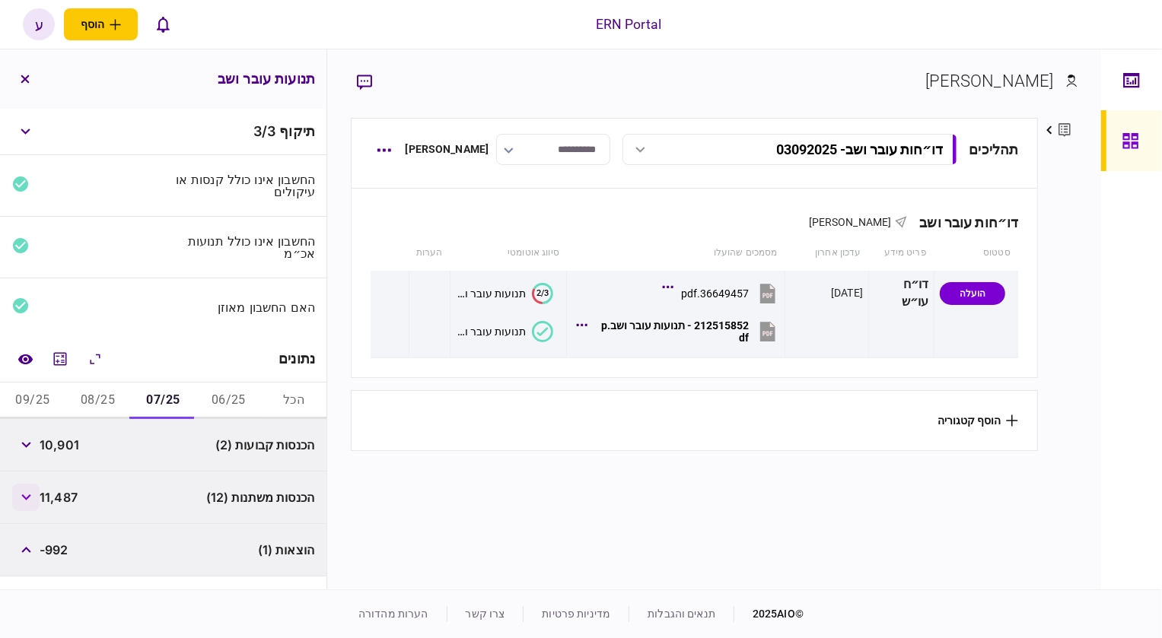
click at [27, 501] on button "button" at bounding box center [25, 497] width 27 height 27
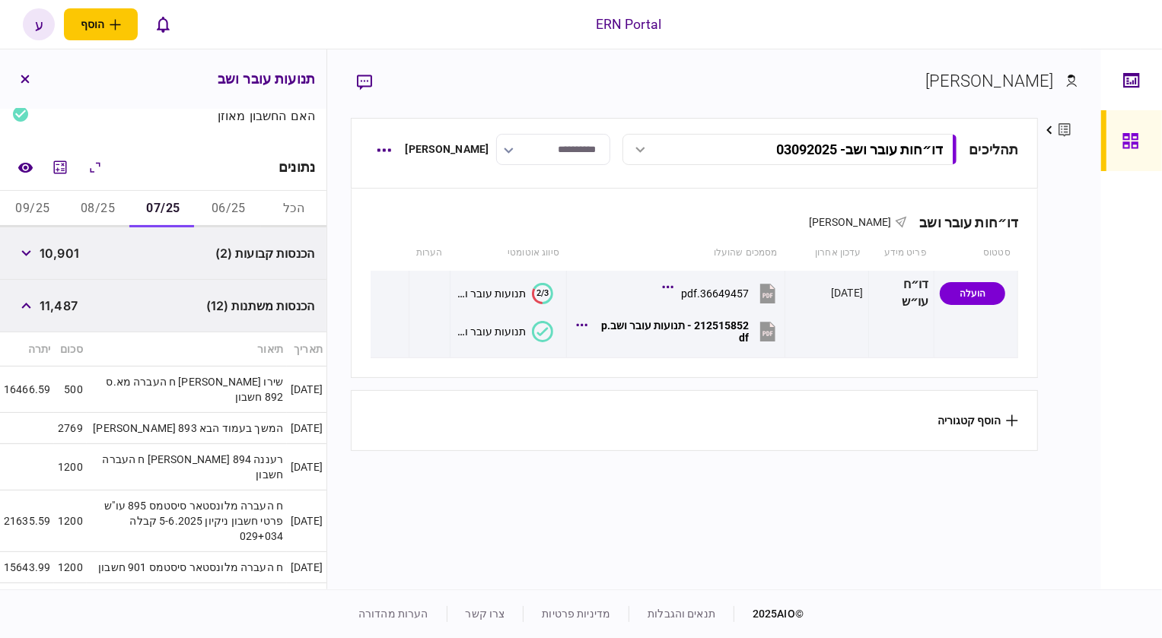
scroll to position [68, 0]
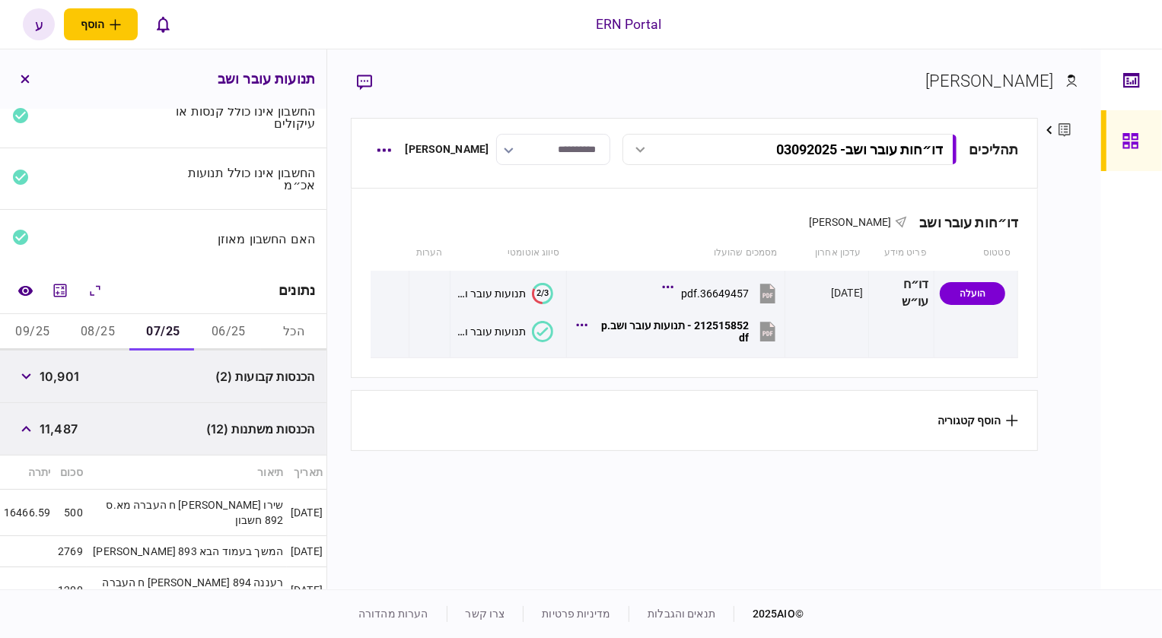
click at [91, 336] on button "08/25" at bounding box center [97, 332] width 65 height 37
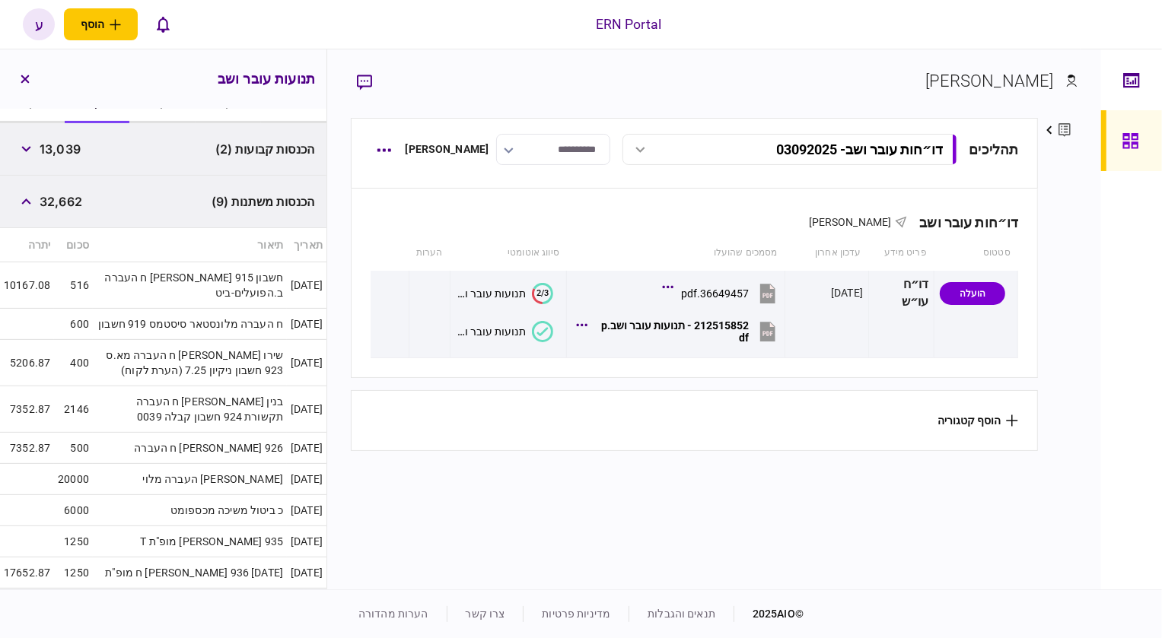
scroll to position [138, 0]
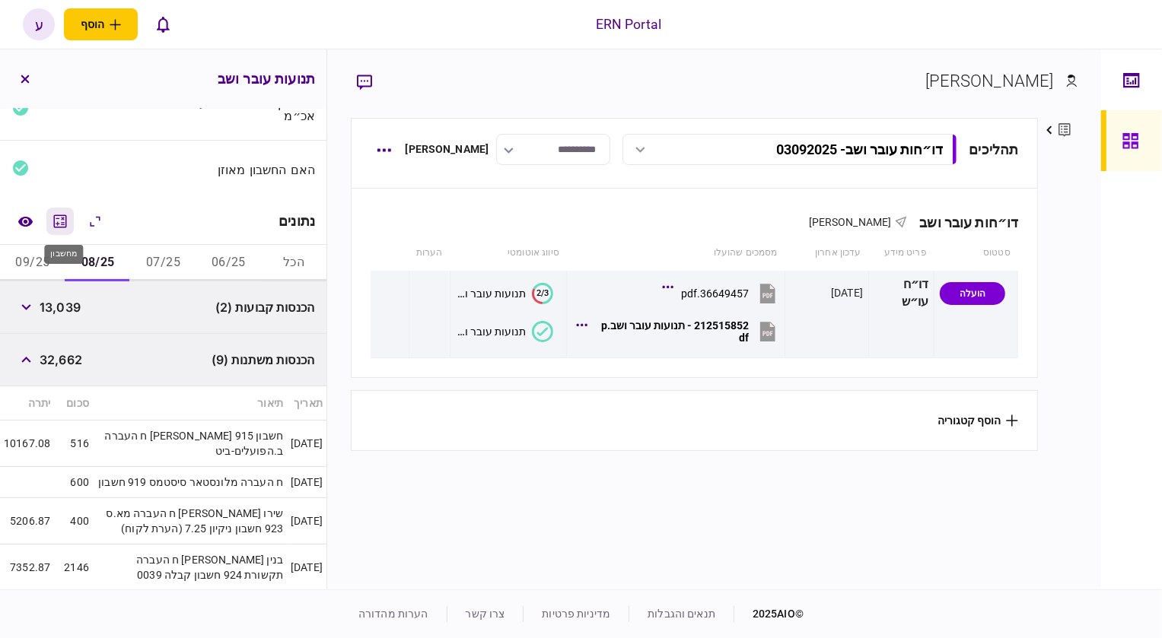
click at [59, 221] on icon "מחשבון" at bounding box center [60, 221] width 18 height 18
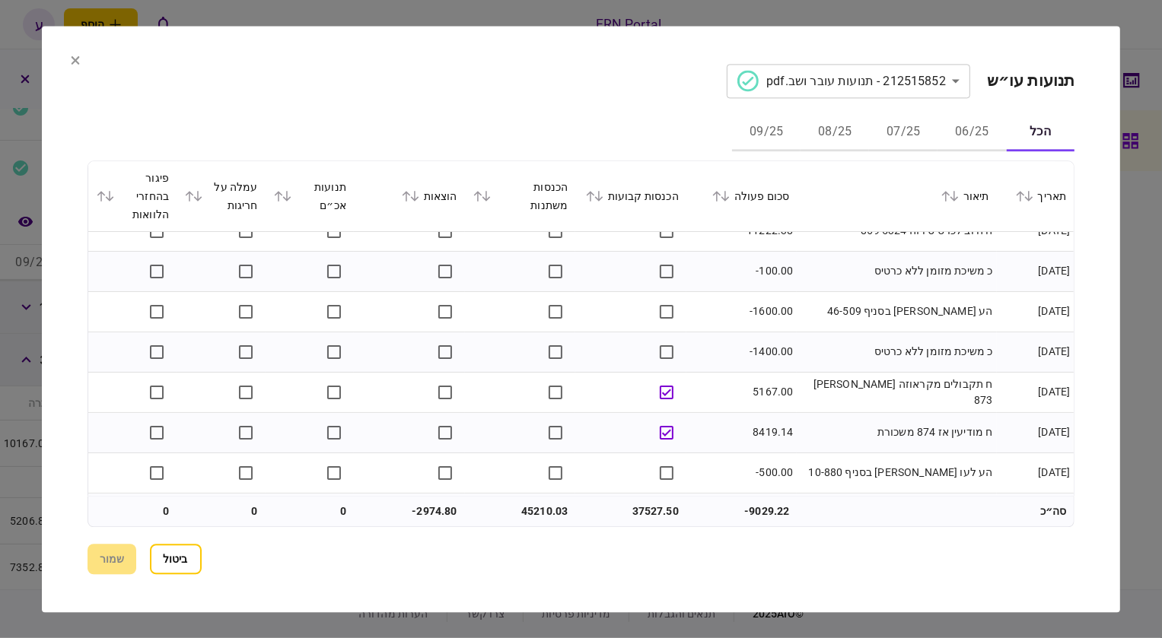
scroll to position [68, 0]
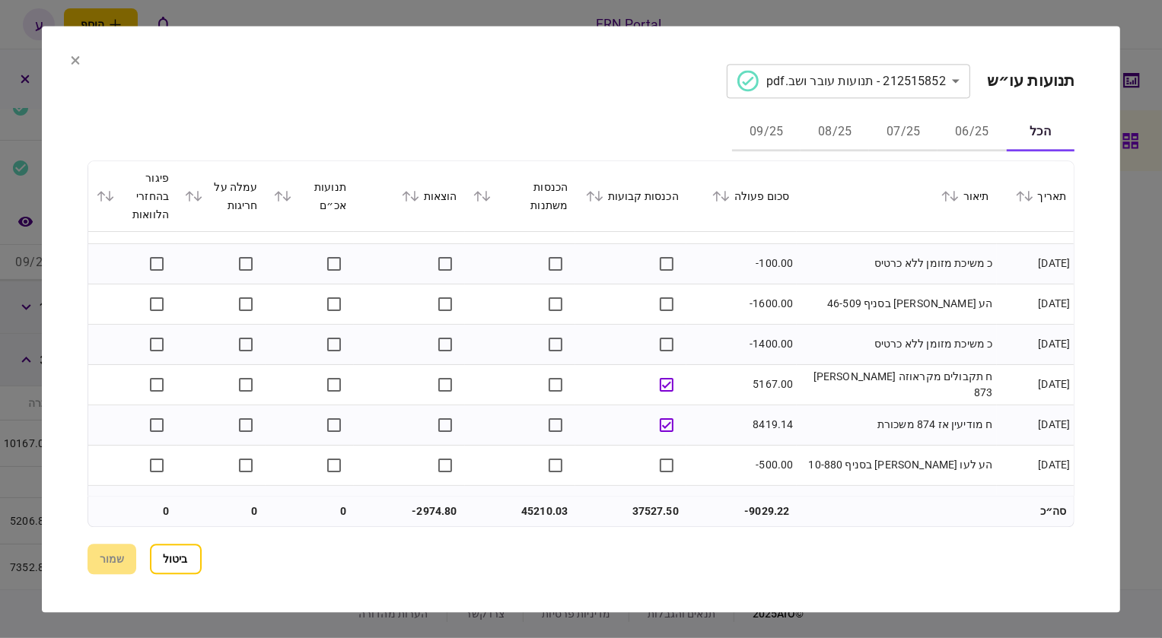
click at [896, 132] on button "07/25" at bounding box center [903, 133] width 68 height 37
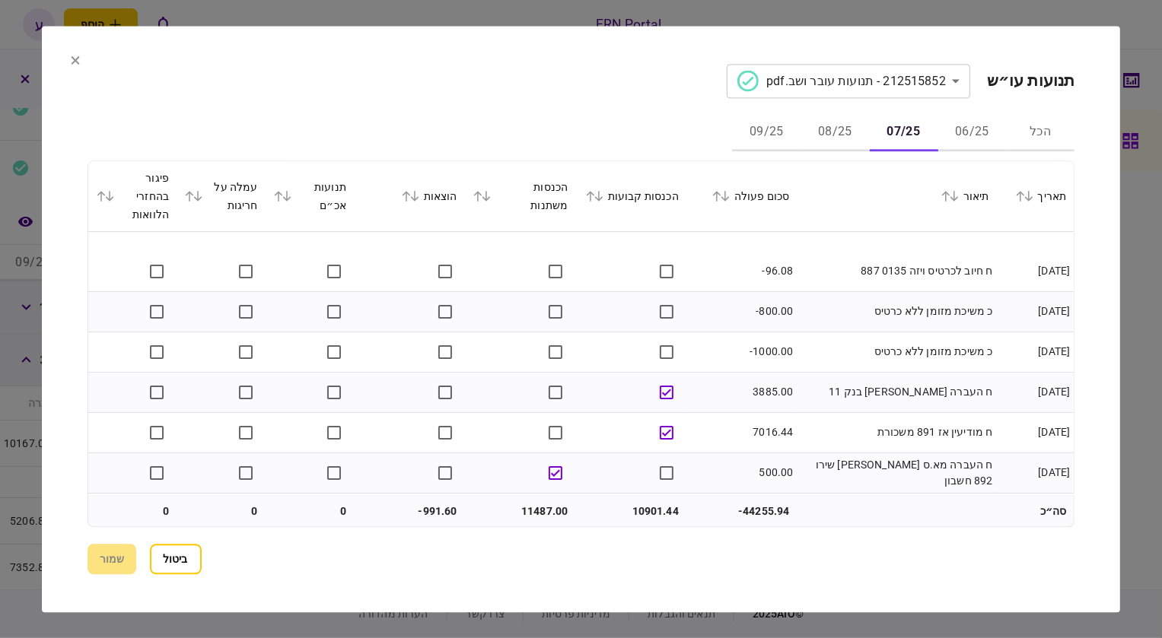
scroll to position [0, 0]
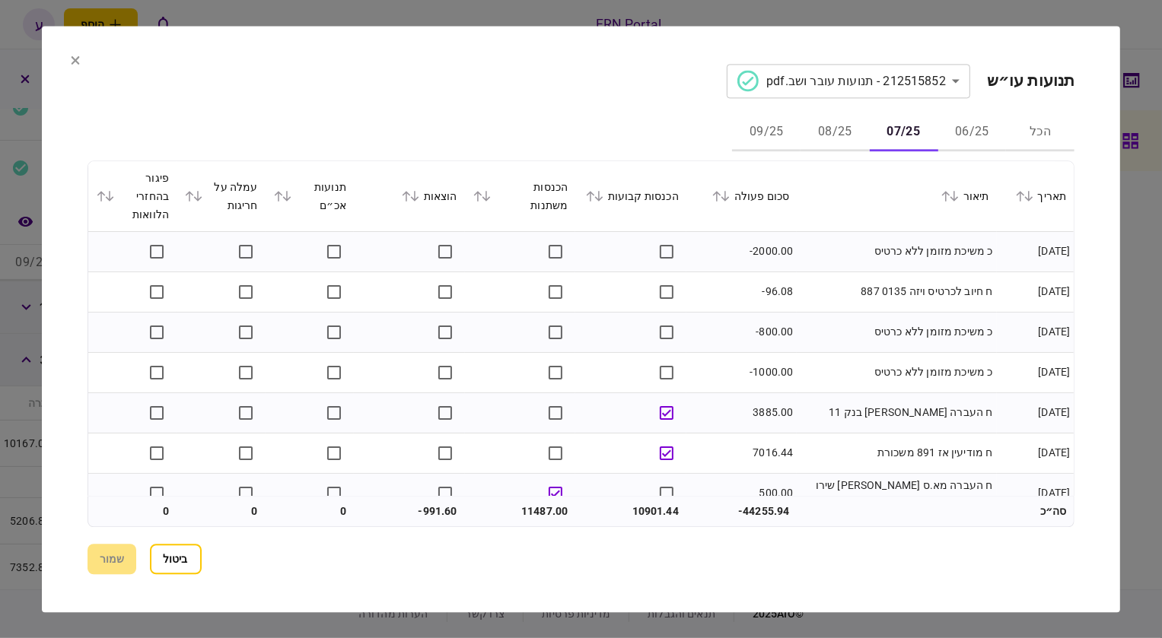
click at [472, 599] on section "**********" at bounding box center [581, 319] width 1079 height 587
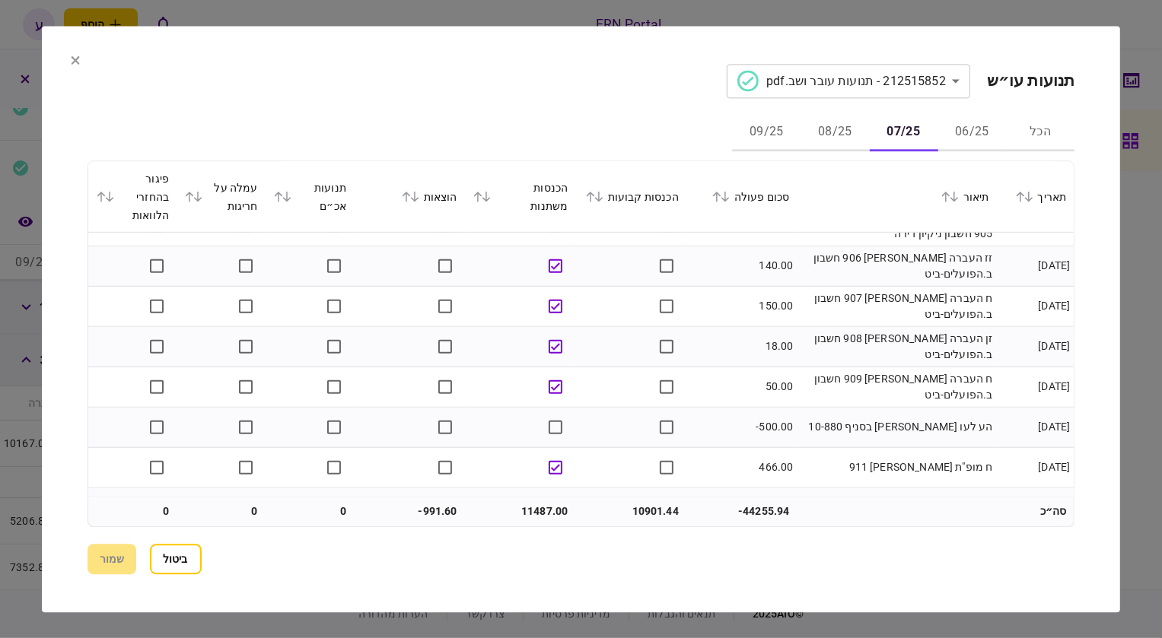
scroll to position [825, 0]
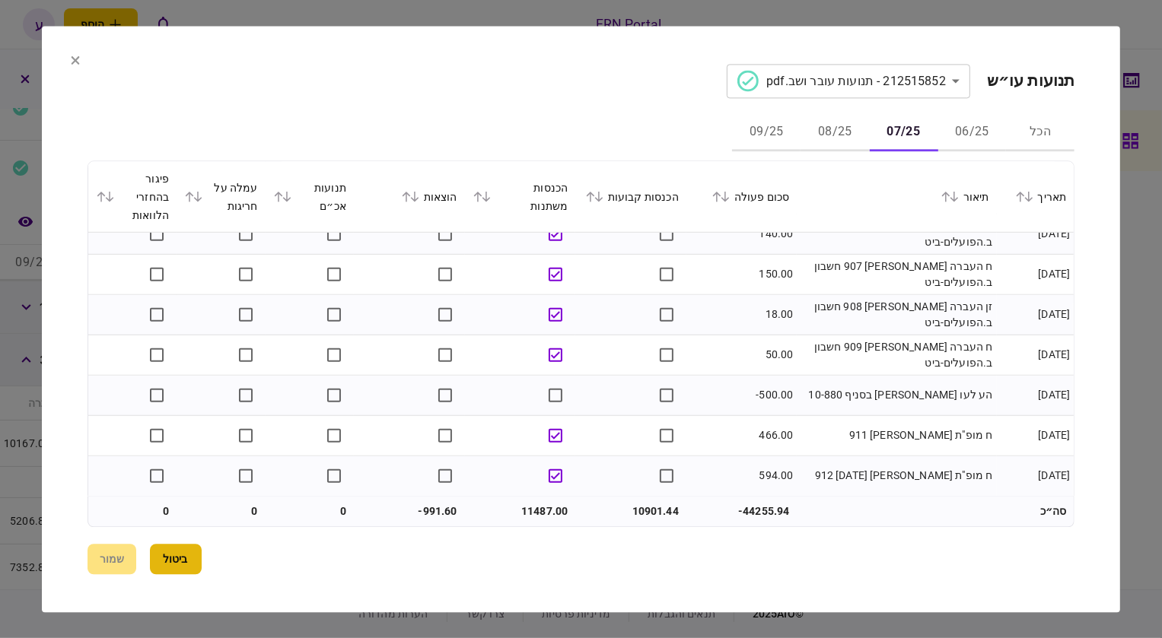
click at [166, 570] on button "ביטול" at bounding box center [176, 559] width 52 height 30
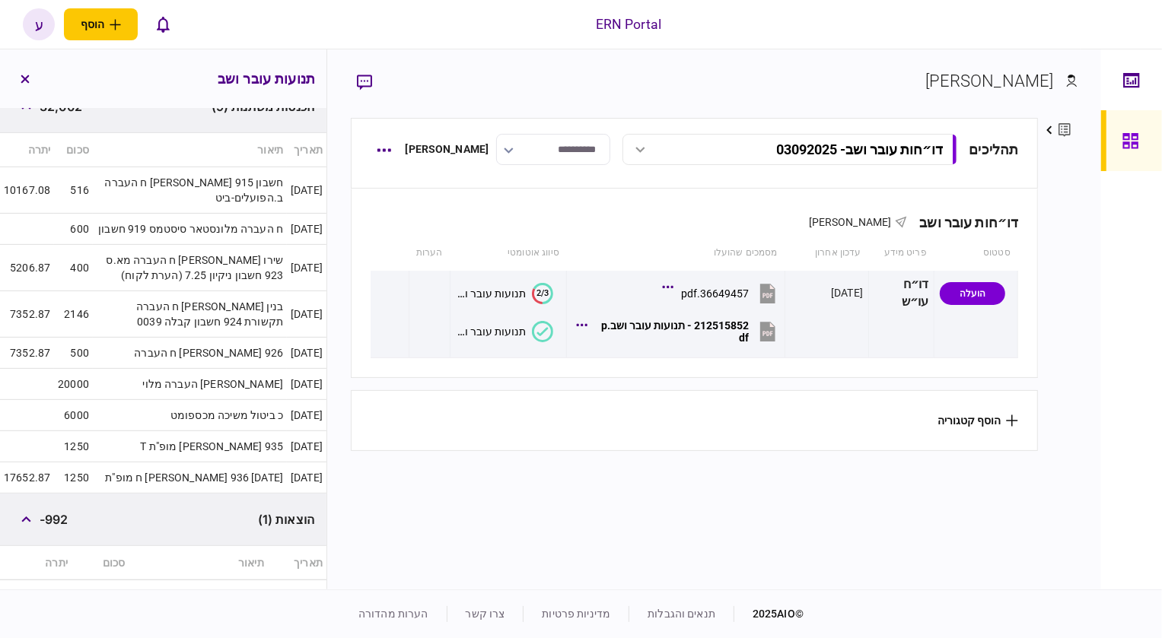
scroll to position [415, 0]
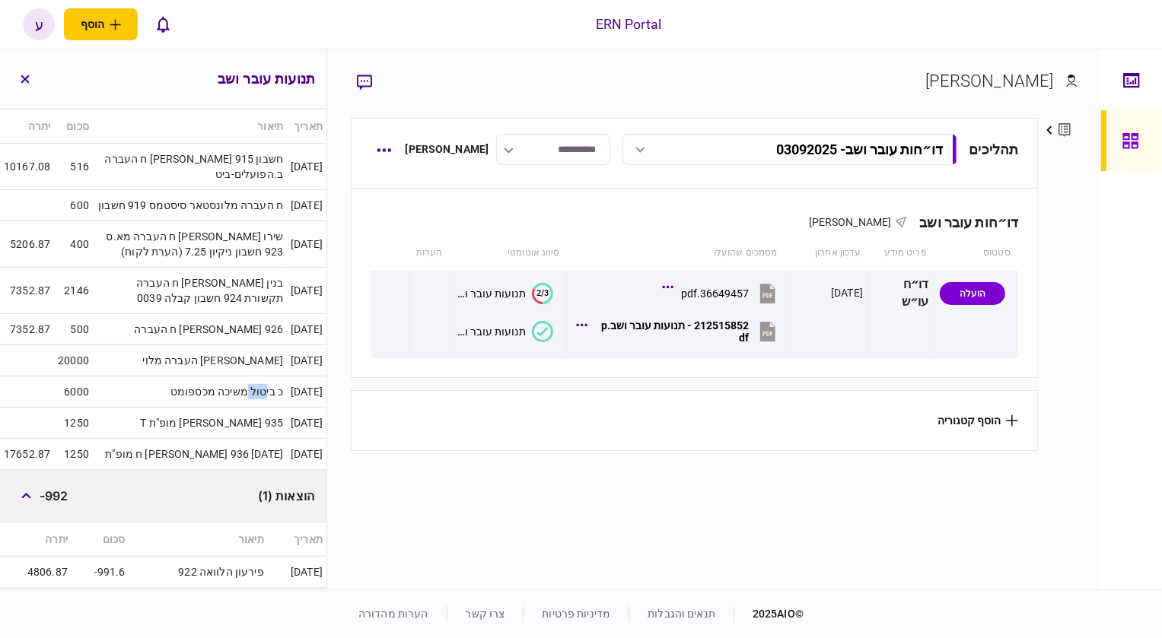
drag, startPoint x: 251, startPoint y: 402, endPoint x: 235, endPoint y: 402, distance: 16.0
click at [235, 402] on td "כ ביטול משיכה מכספומט" at bounding box center [190, 392] width 194 height 31
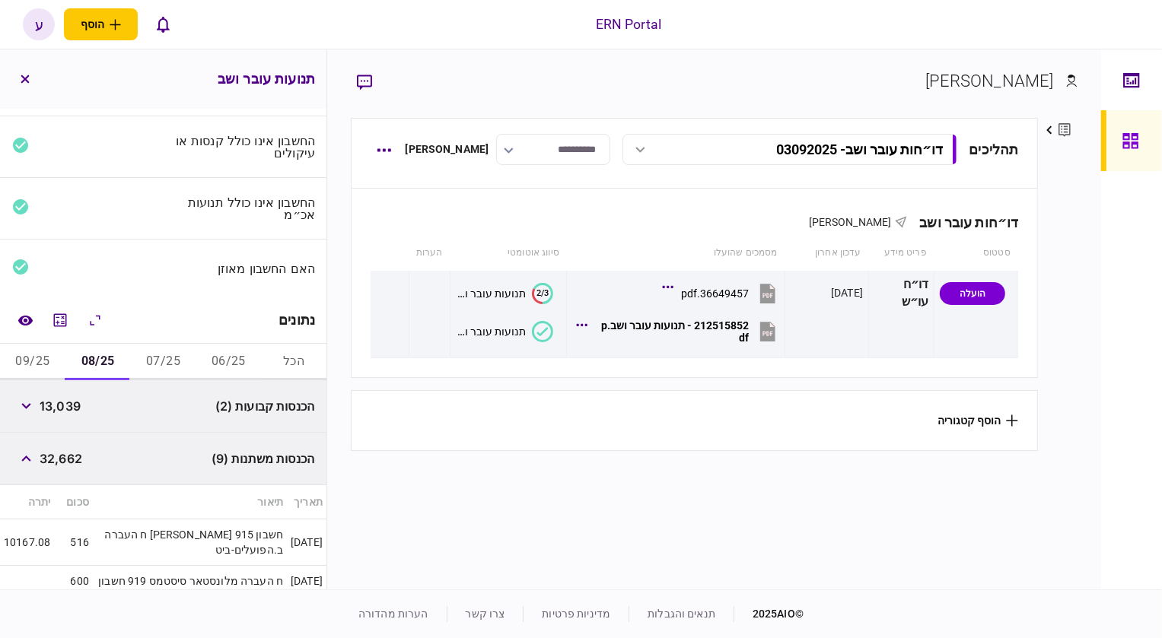
scroll to position [0, 0]
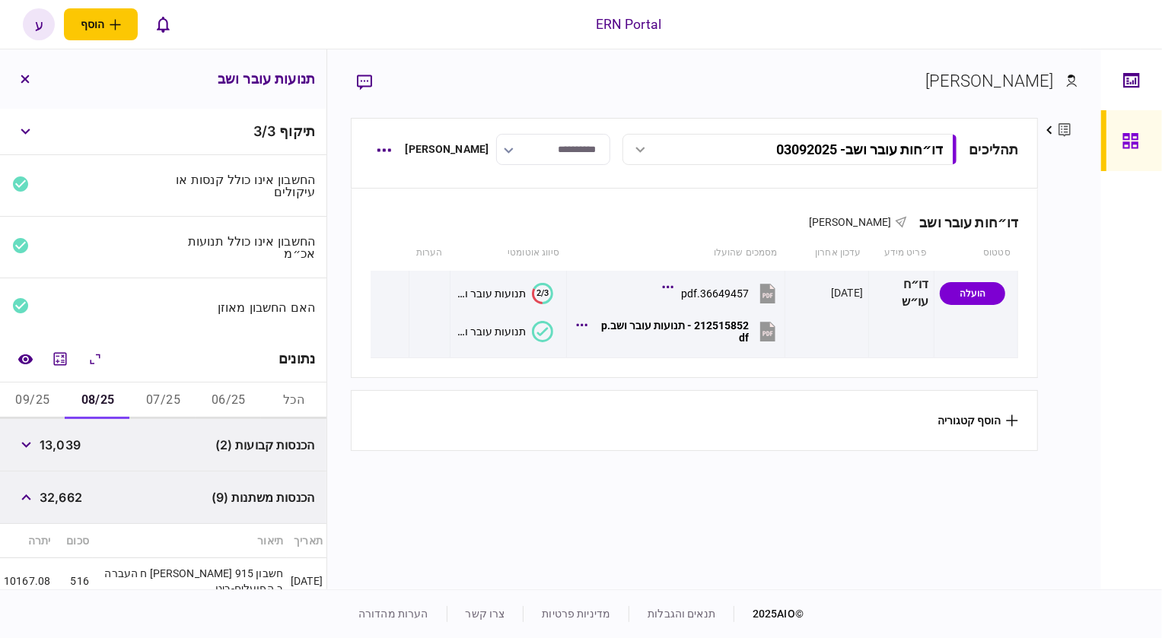
click at [166, 417] on button "07/25" at bounding box center [163, 401] width 65 height 37
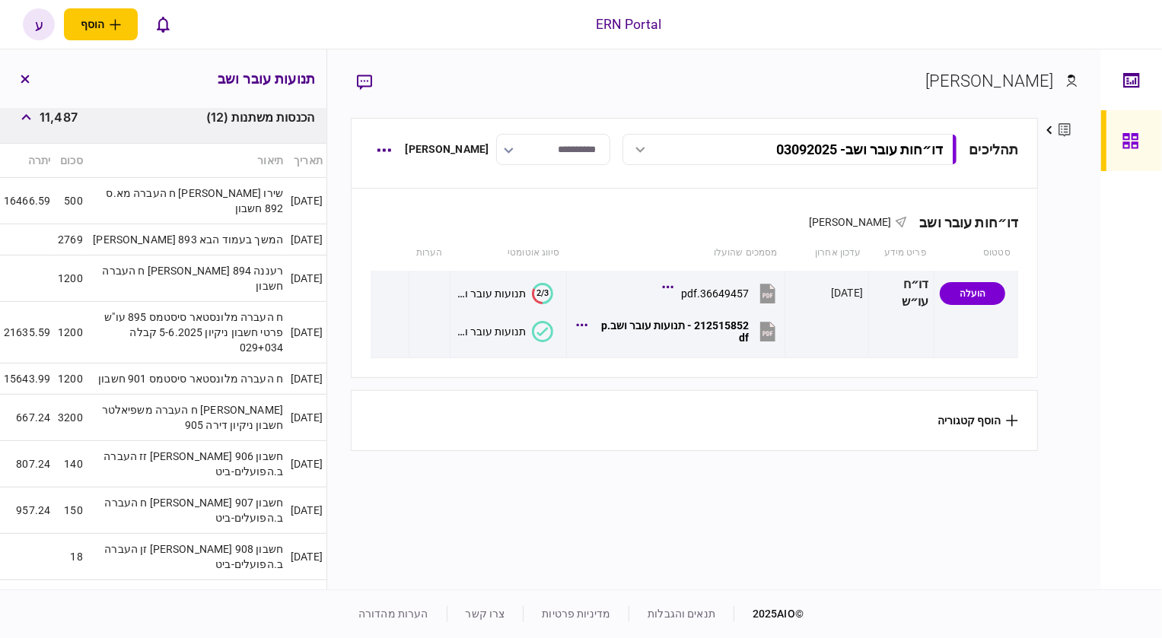
scroll to position [153, 0]
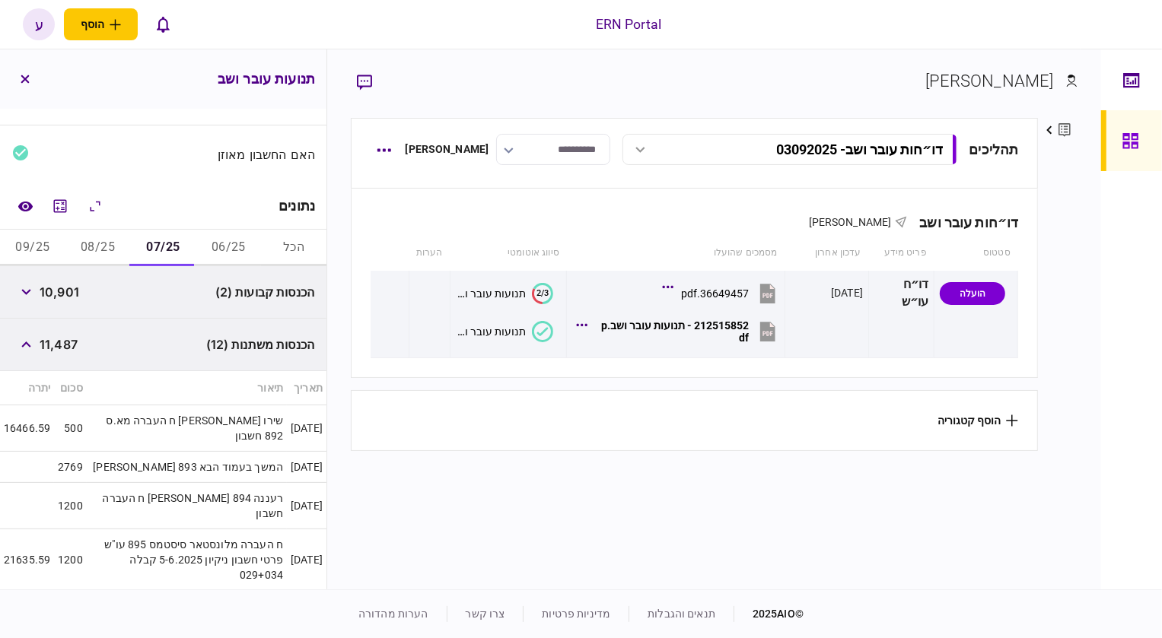
click at [4, 246] on button "09/25" at bounding box center [32, 248] width 65 height 37
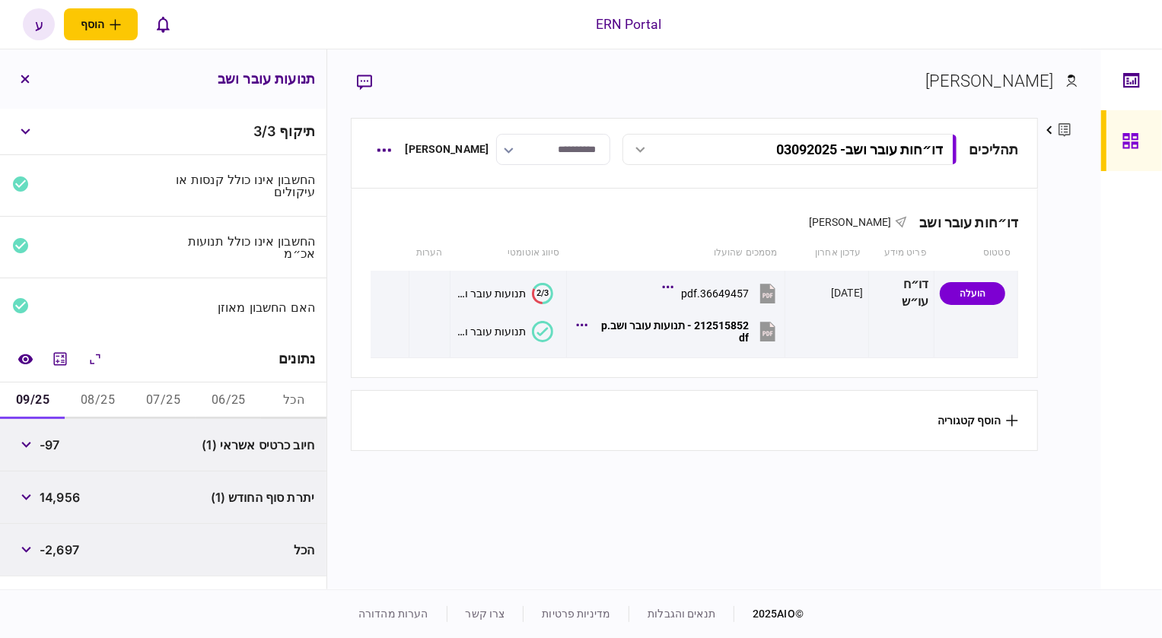
scroll to position [0, 0]
click at [368, 636] on footer "© 2025 AIO תנאים והגבלות מדיניות פרטיות צרו קשר הערות מהדורה" at bounding box center [581, 614] width 1162 height 49
